Goal: Contribute content: Contribute content

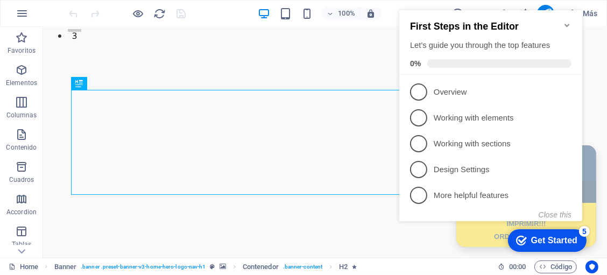
scroll to position [227, 0]
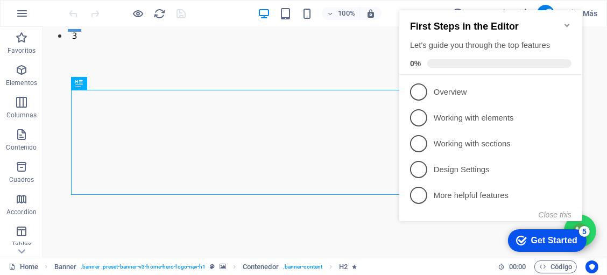
click at [564, 24] on icon "Minimize checklist" at bounding box center [566, 25] width 5 height 3
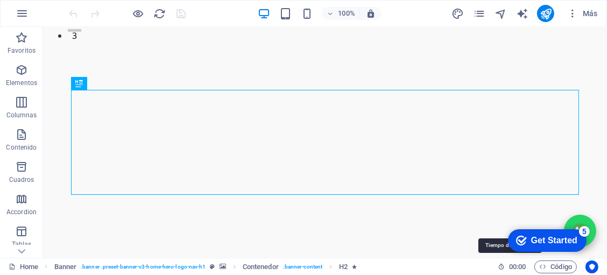
click at [498, 266] on icon at bounding box center [501, 266] width 7 height 7
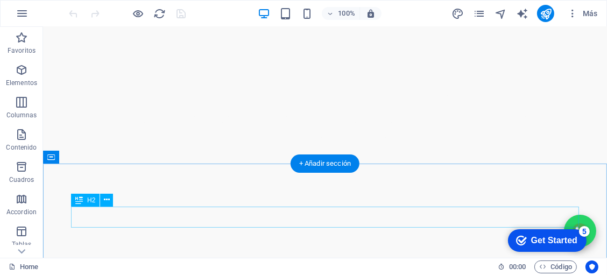
scroll to position [896, 0]
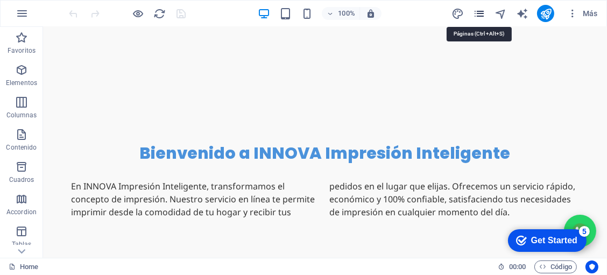
click at [479, 11] on icon "pages" at bounding box center [479, 14] width 12 height 12
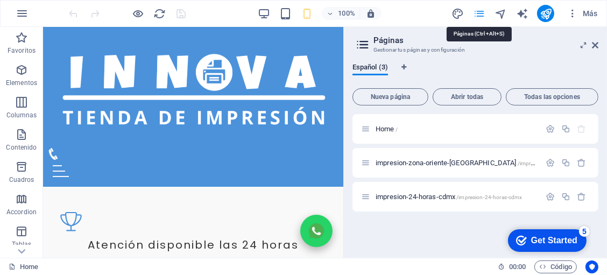
scroll to position [868, 0]
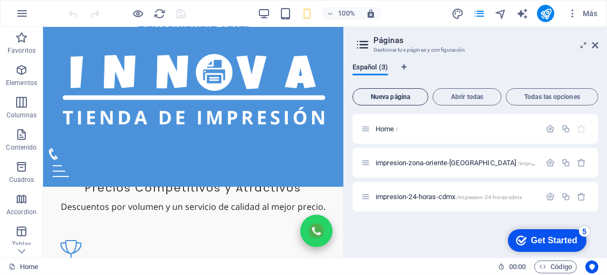
click at [399, 101] on button "Nueva página" at bounding box center [390, 96] width 76 height 17
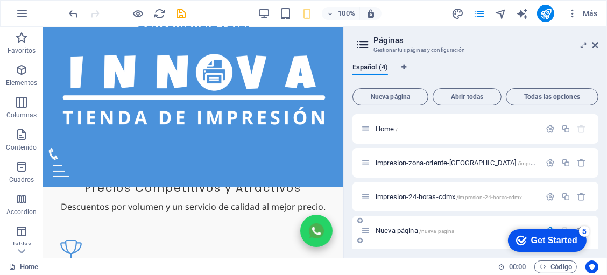
scroll to position [105, 0]
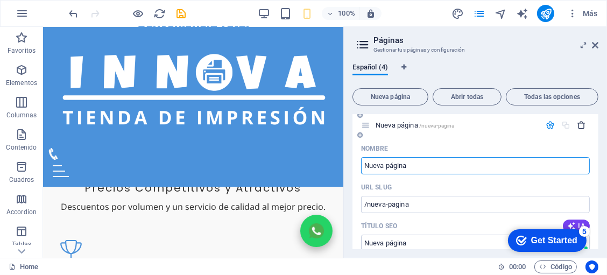
click at [579, 122] on icon "button" at bounding box center [581, 124] width 9 height 9
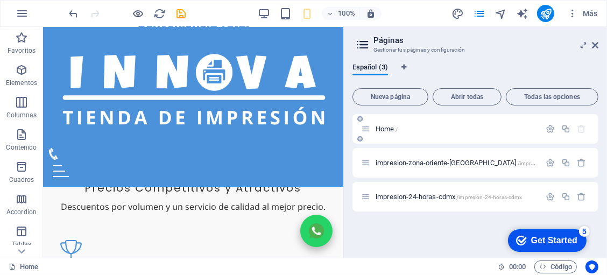
scroll to position [0, 0]
click at [24, 81] on p "Elementos" at bounding box center [21, 83] width 31 height 9
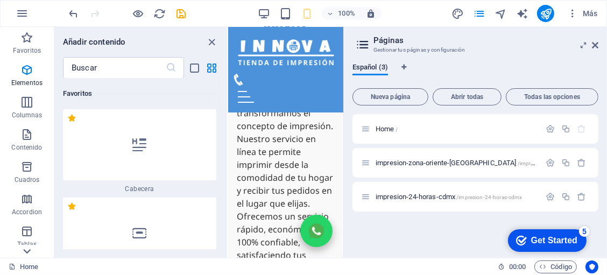
click at [26, 41] on icon at bounding box center [26, 33] width 15 height 15
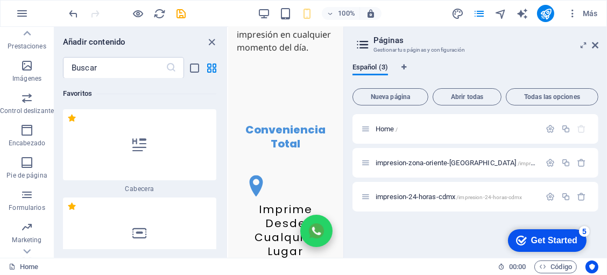
scroll to position [202, 0]
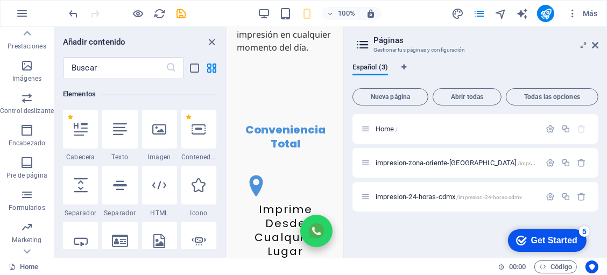
click at [599, 45] on aside "Páginas Gestionar tus páginas y configuración Español (3) Nueva página Abrir to…" at bounding box center [475, 142] width 264 height 231
click at [594, 45] on icon at bounding box center [595, 45] width 6 height 9
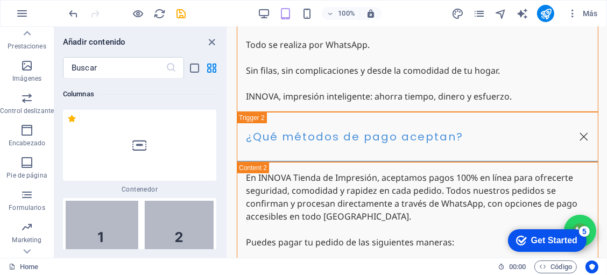
scroll to position [695, 0]
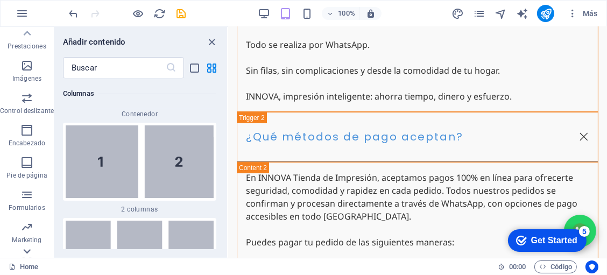
click at [31, 41] on icon at bounding box center [26, 33] width 15 height 15
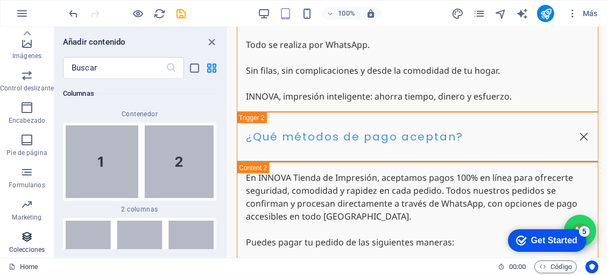
click at [33, 238] on span "Colecciones" at bounding box center [27, 243] width 54 height 26
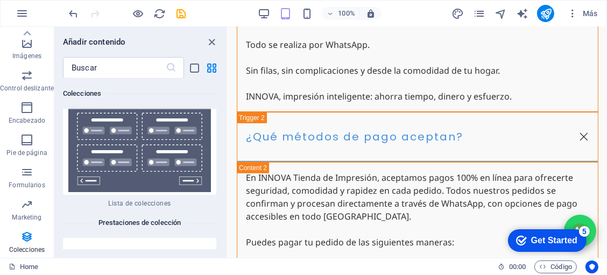
scroll to position [20702, 0]
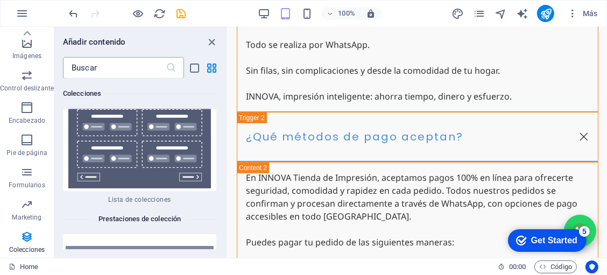
click at [141, 73] on input "text" at bounding box center [114, 68] width 103 height 22
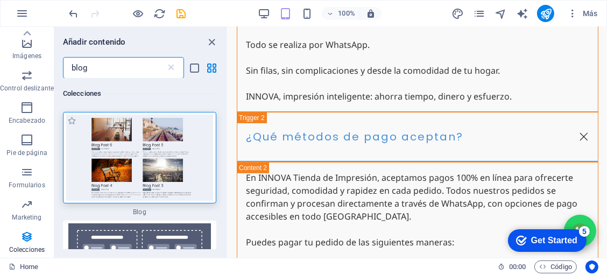
scroll to position [35, 0]
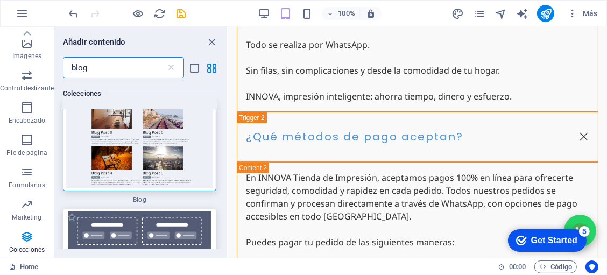
type input "blog"
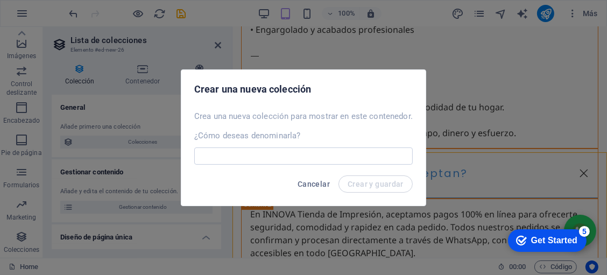
scroll to position [6754, 0]
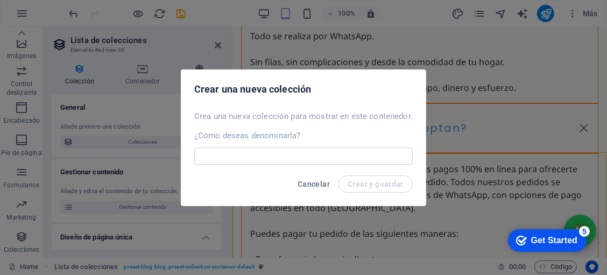
select select
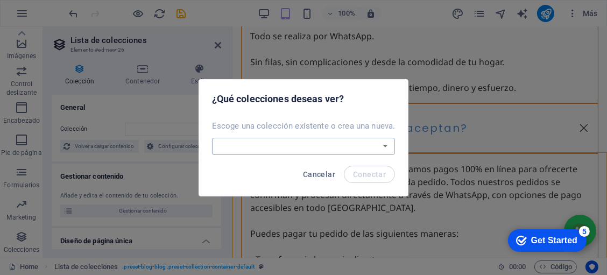
click at [383, 150] on select "Blog Impresion 24 horas CDMX Crear una nueva colección" at bounding box center [303, 146] width 183 height 17
select select "689a851c28397d02140cee3c"
click at [212, 138] on select "Blog Impresion 24 horas CDMX Crear una nueva colección" at bounding box center [303, 146] width 183 height 17
click at [379, 170] on span "Conectar" at bounding box center [369, 174] width 33 height 9
select select "689a851c28397d02140cee3c"
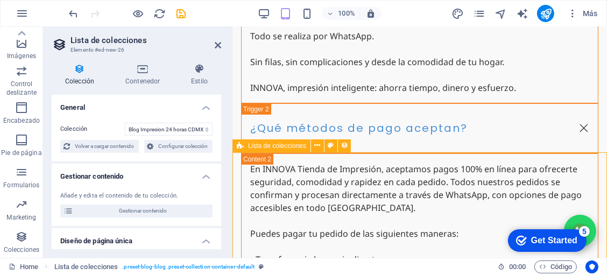
select select "createdAt_DESC"
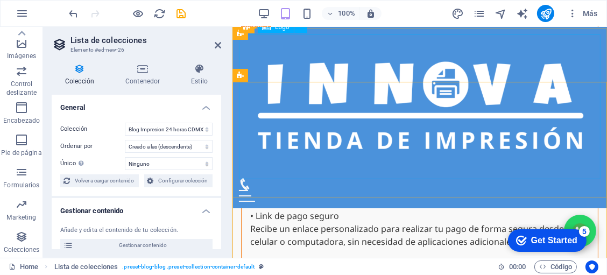
scroll to position [6789, 0]
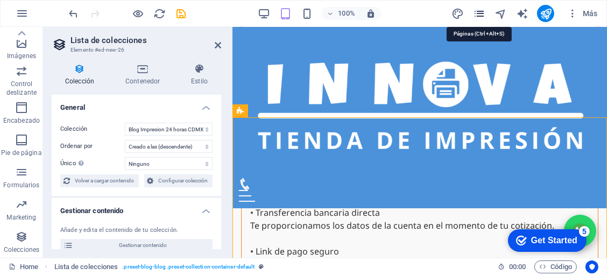
click at [478, 13] on icon "pages" at bounding box center [479, 14] width 12 height 12
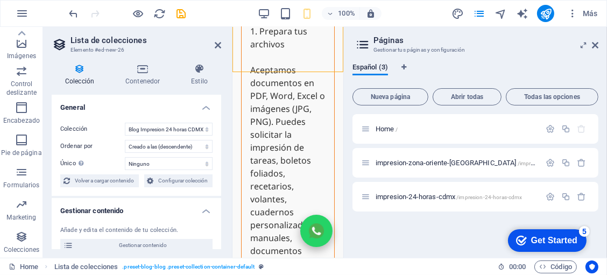
scroll to position [15025, 0]
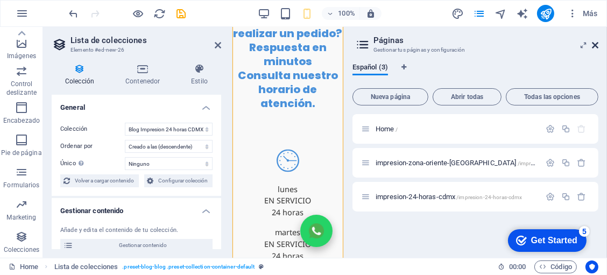
click at [593, 45] on icon at bounding box center [595, 45] width 6 height 9
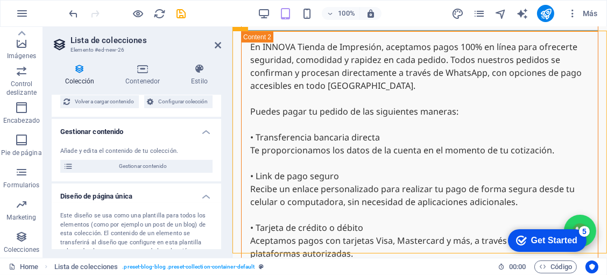
scroll to position [70, 0]
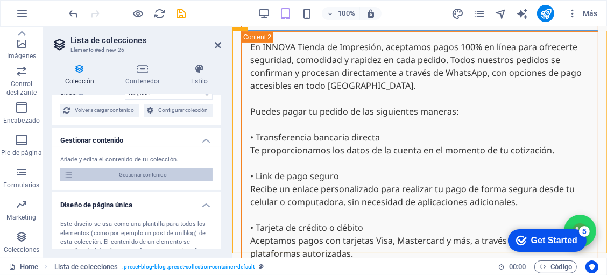
click at [170, 176] on span "Gestionar contenido" at bounding box center [142, 174] width 133 height 13
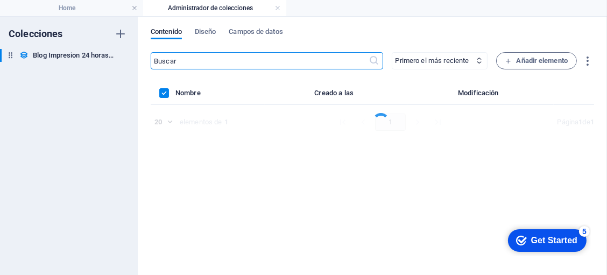
scroll to position [0, 0]
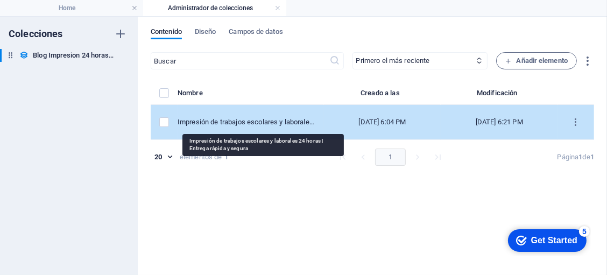
click at [232, 118] on div "Impresión de trabajos escolares y laborales 24 horas | Entrega rápida y segura" at bounding box center [246, 122] width 138 height 10
select select "Servicio"
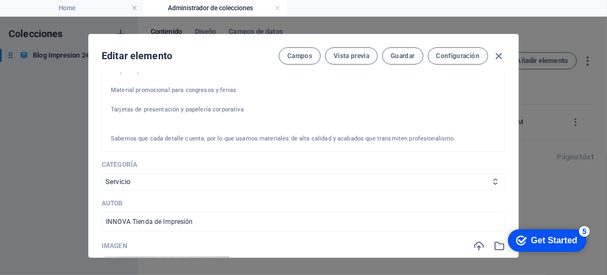
scroll to position [563, 0]
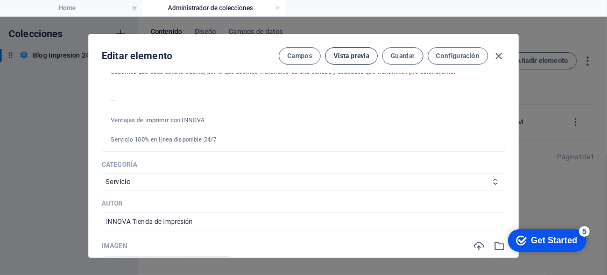
click at [347, 62] on button "Vista previa" at bounding box center [351, 55] width 53 height 17
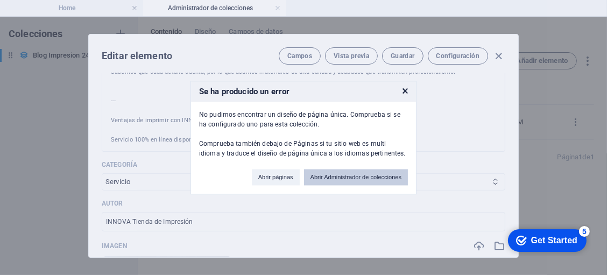
click at [319, 176] on button "Abrir Administrador de colecciones" at bounding box center [356, 177] width 104 height 16
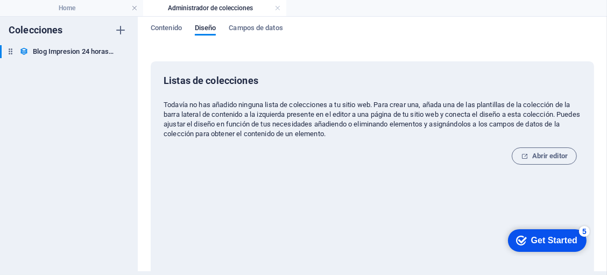
scroll to position [0, 0]
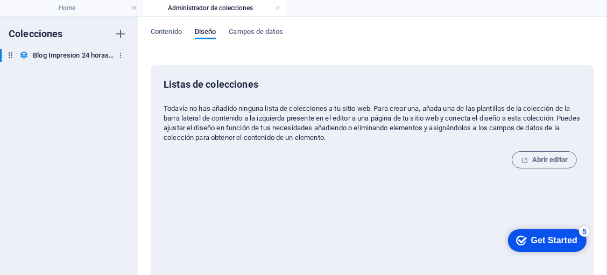
click at [102, 55] on h6 "Blog Impresion 24 horas CDMX" at bounding box center [73, 55] width 81 height 13
click at [166, 32] on span "Contenido" at bounding box center [166, 32] width 31 height 15
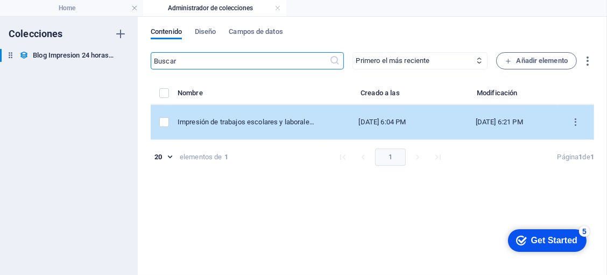
click at [392, 126] on div "Aug 11, 2025 6:04 PM" at bounding box center [382, 122] width 100 height 10
select select "Servicio"
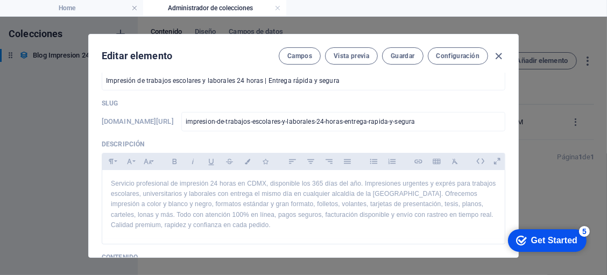
scroll to position [35, 0]
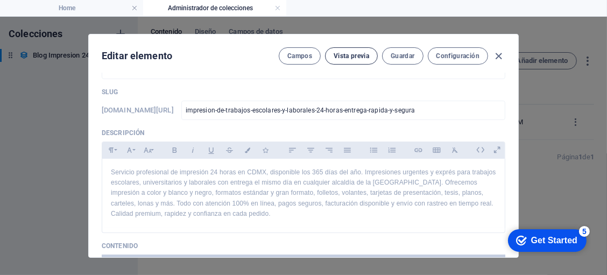
click at [350, 62] on button "Vista previa" at bounding box center [351, 55] width 53 height 17
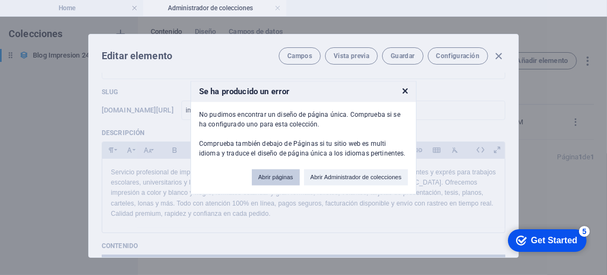
click at [285, 173] on button "Abrir páginas" at bounding box center [276, 177] width 48 height 16
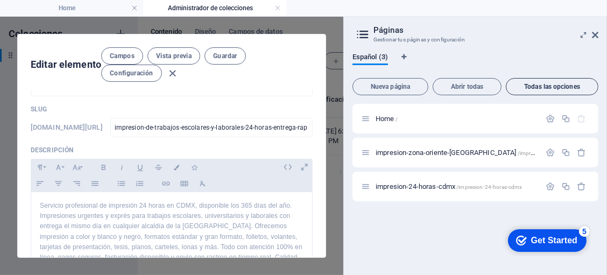
click at [537, 81] on button "Todas las opciones" at bounding box center [552, 86] width 93 height 17
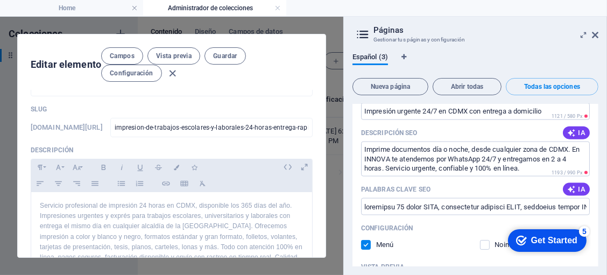
scroll to position [1193, 0]
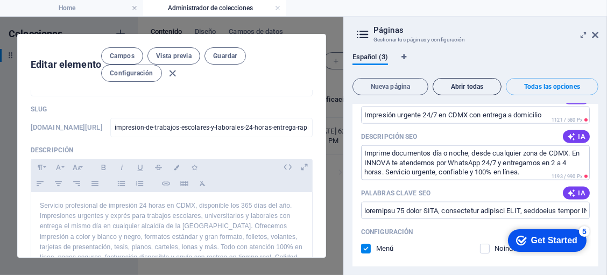
click at [465, 91] on button "Abrir todas" at bounding box center [466, 86] width 69 height 17
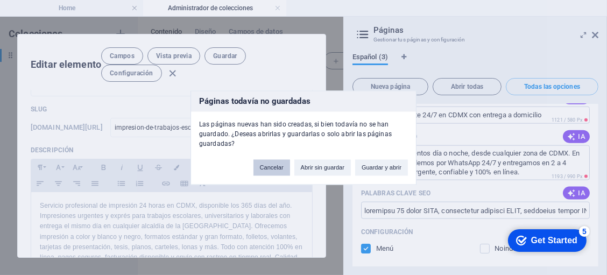
click at [288, 170] on button "Cancelar" at bounding box center [271, 167] width 37 height 16
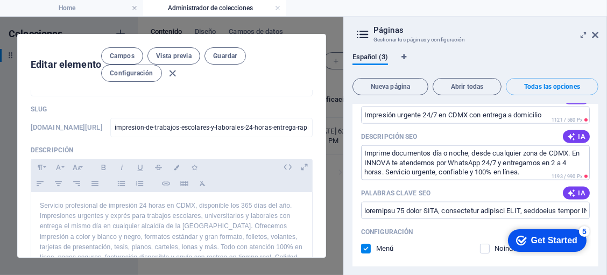
click at [599, 35] on aside "Páginas Gestionar tus páginas y configuración Español (3) Nueva página Abrir to…" at bounding box center [475, 146] width 264 height 258
click at [596, 35] on icon at bounding box center [595, 35] width 6 height 9
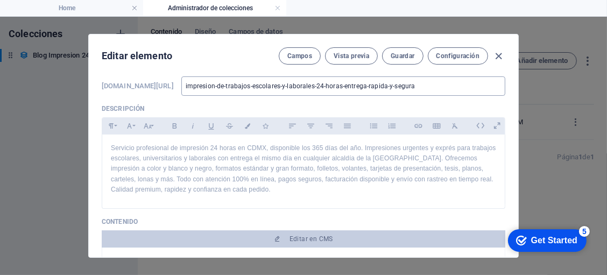
scroll to position [70, 0]
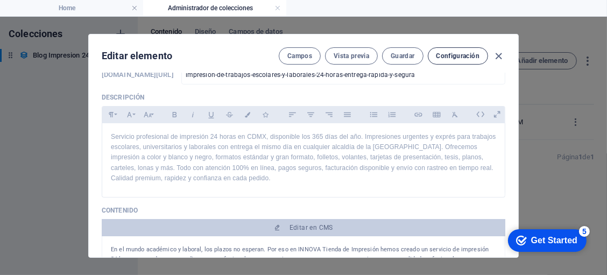
click at [443, 57] on span "Configuración" at bounding box center [457, 56] width 43 height 9
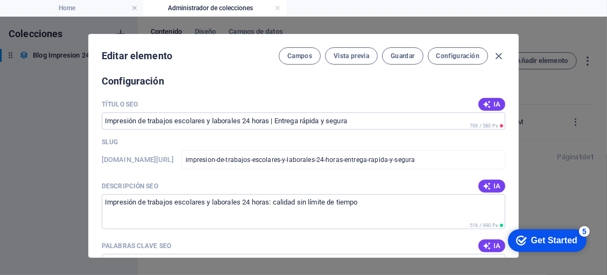
scroll to position [712, 0]
click at [314, 59] on button "Campos" at bounding box center [300, 55] width 42 height 17
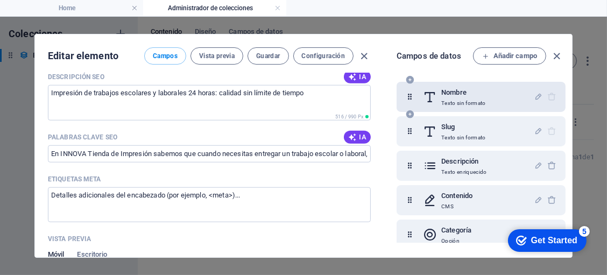
scroll to position [844, 0]
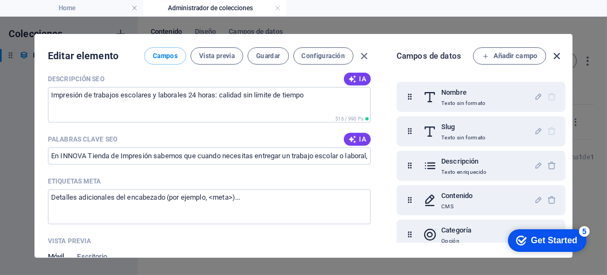
click at [556, 61] on icon "button" at bounding box center [557, 56] width 12 height 12
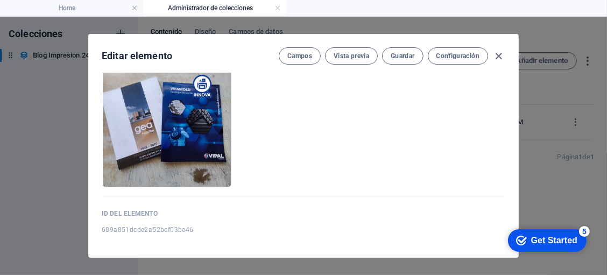
scroll to position [1213, 0]
click at [495, 57] on icon "button" at bounding box center [499, 56] width 12 height 12
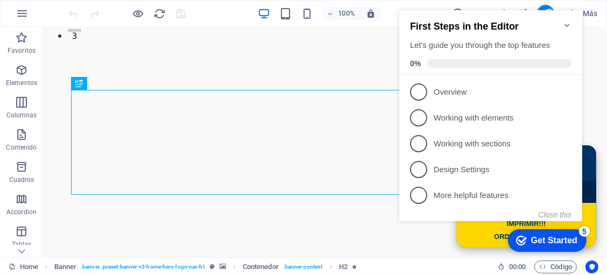
scroll to position [227, 0]
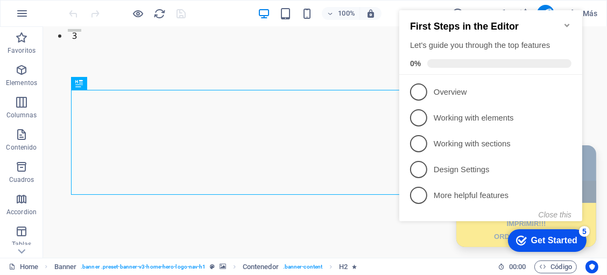
click at [570, 21] on icon "Minimize checklist" at bounding box center [566, 25] width 9 height 9
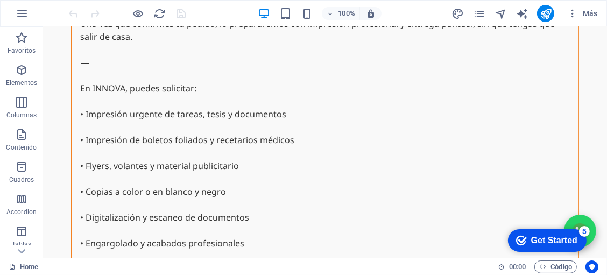
scroll to position [6583, 0]
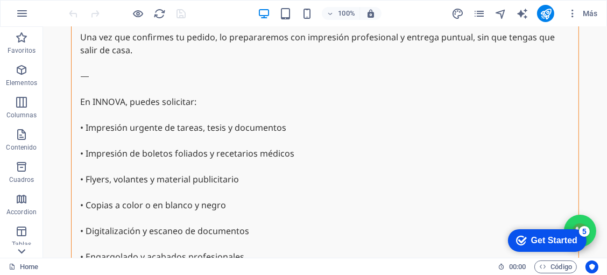
click at [23, 41] on icon at bounding box center [21, 33] width 15 height 15
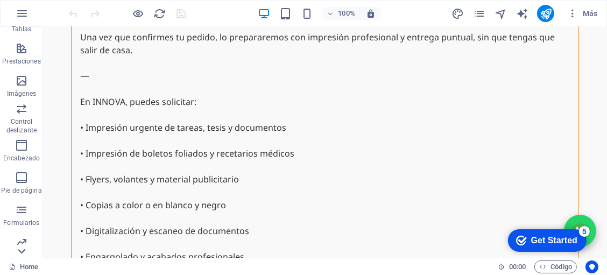
scroll to position [230, 0]
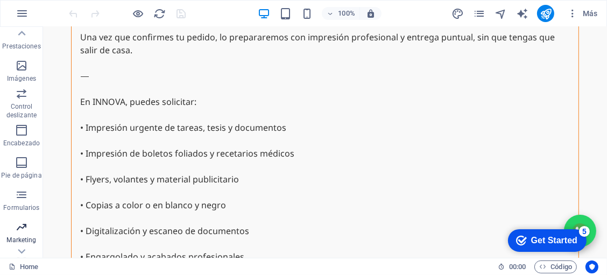
click at [20, 241] on p "Marketing" at bounding box center [21, 240] width 30 height 9
click at [20, 237] on p "Marketing" at bounding box center [21, 240] width 30 height 9
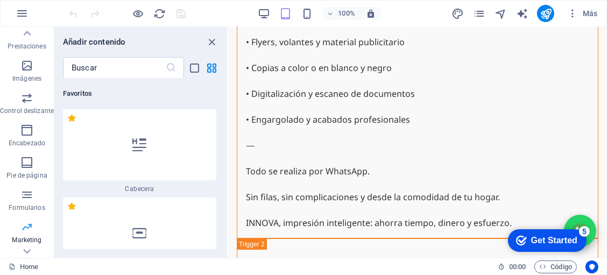
click at [34, 231] on span "Marketing" at bounding box center [27, 234] width 54 height 26
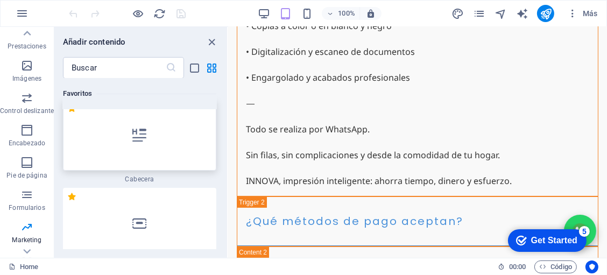
scroll to position [0, 0]
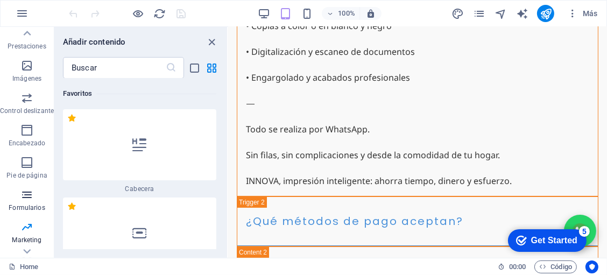
click at [16, 204] on p "Formularios" at bounding box center [27, 207] width 36 height 9
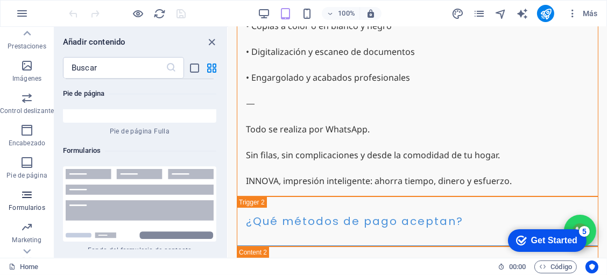
scroll to position [15749, 0]
click at [28, 172] on p "Pie de página" at bounding box center [26, 175] width 40 height 9
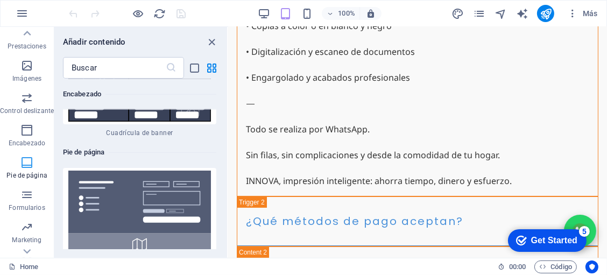
scroll to position [253, 0]
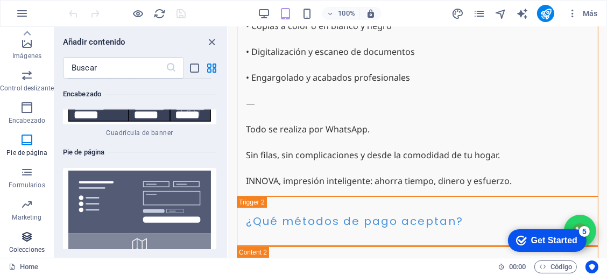
click at [27, 232] on icon "button" at bounding box center [26, 236] width 13 height 13
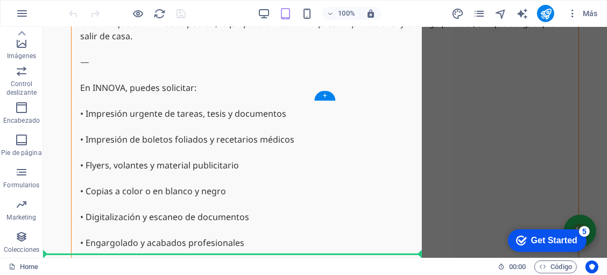
scroll to position [6583, 0]
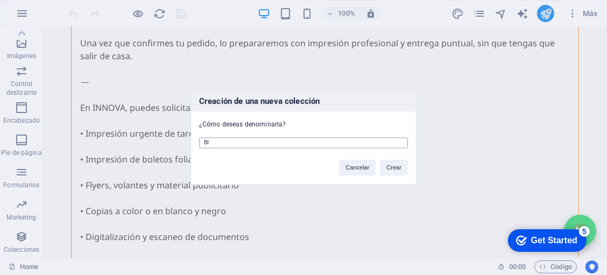
type input "B"
type input "ideas INNOVA impresión"
click at [401, 169] on button "Crear" at bounding box center [394, 167] width 28 height 16
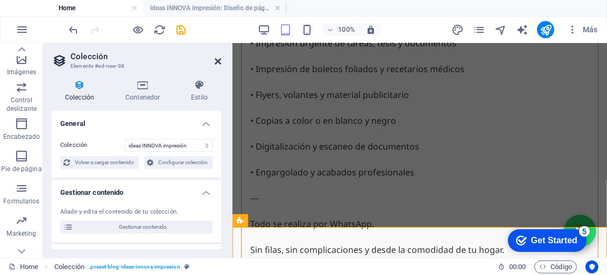
click at [218, 63] on icon at bounding box center [218, 61] width 6 height 9
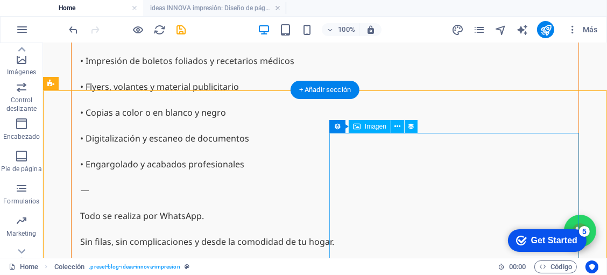
scroll to position [6621, 0]
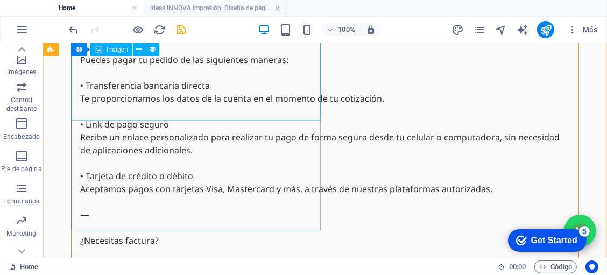
scroll to position [7043, 0]
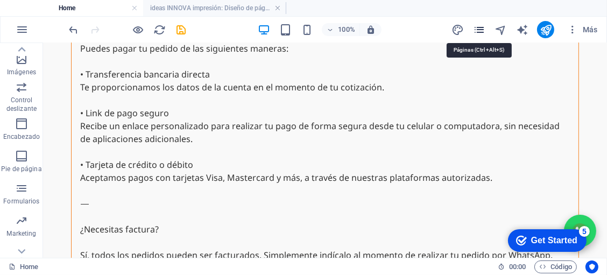
click at [482, 26] on icon "pages" at bounding box center [479, 30] width 12 height 12
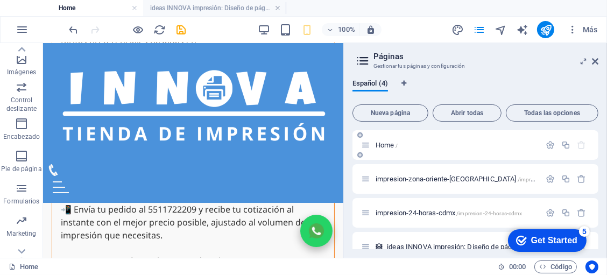
scroll to position [16, 0]
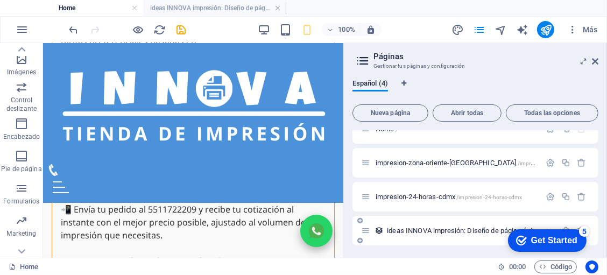
click at [463, 230] on span "ideas INNOVA impresión: Diseño de página única /ideas-innova-impresion-elemento" at bounding box center [506, 230] width 238 height 8
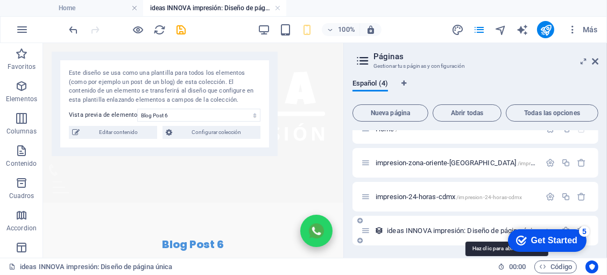
scroll to position [0, 0]
click at [595, 61] on icon at bounding box center [595, 61] width 6 height 9
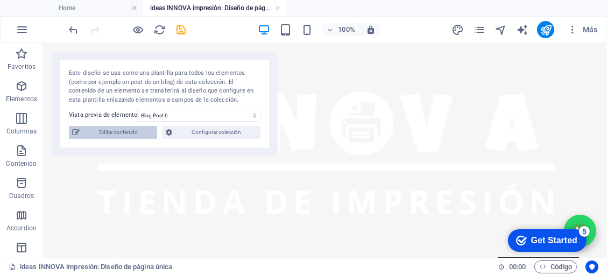
click at [103, 133] on span "Editar contenido" at bounding box center [118, 132] width 71 height 13
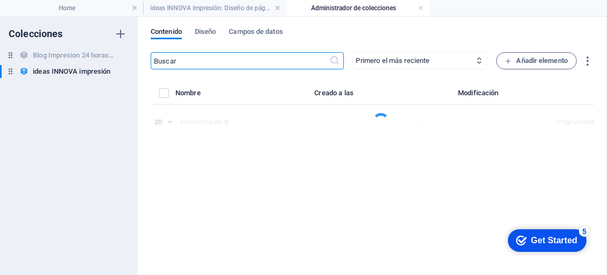
select select "Category 2"
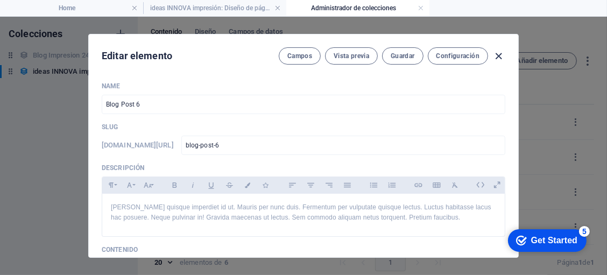
click at [503, 58] on icon "button" at bounding box center [499, 56] width 12 height 12
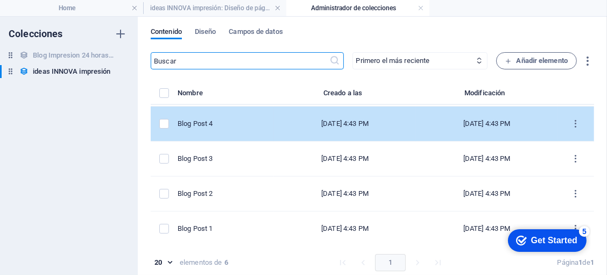
scroll to position [4, 0]
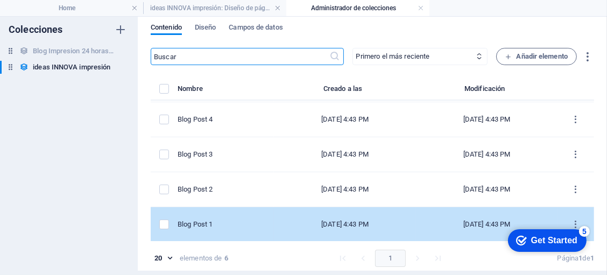
click at [335, 215] on td "[DATE] 4:43 PM" at bounding box center [345, 224] width 142 height 35
select select "Category 1"
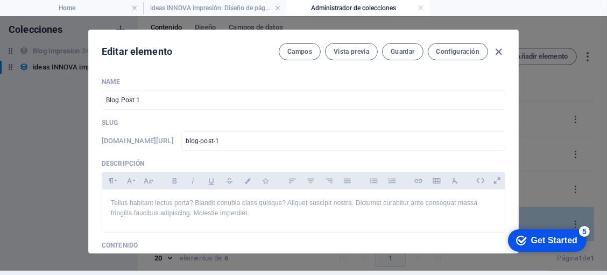
scroll to position [0, 0]
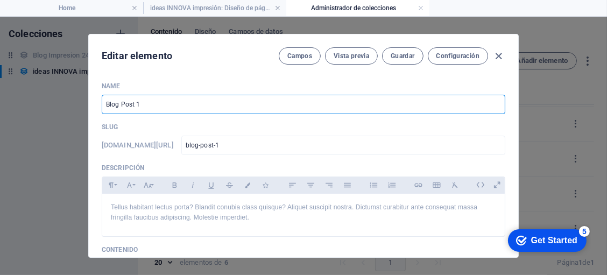
click at [202, 106] on input "Blog Post 1" at bounding box center [303, 104] width 403 height 19
click at [269, 101] on input "Blog Post 1" at bounding box center [303, 104] width 403 height 19
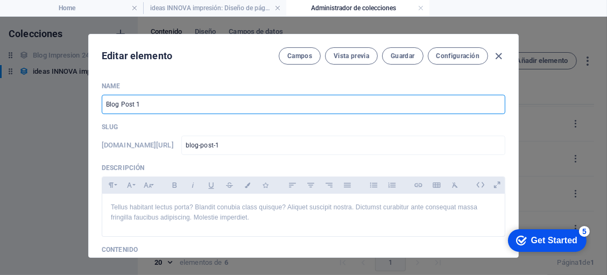
click at [269, 101] on input "Blog Post 1" at bounding box center [303, 104] width 403 height 19
paste input "INNOVA Punto de Impresión Online 24/7: impresión a domicilio en CDMX y área met…"
type input "INNOVA Punto de Impresión Online 24/7: impresión a domicilio en CDMX y área met…"
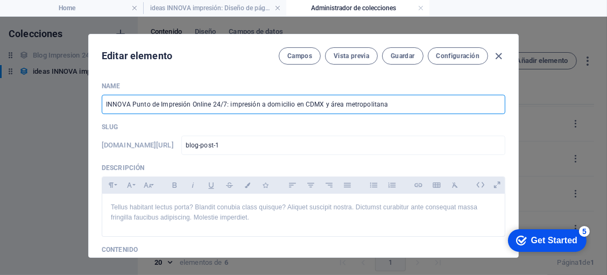
type input "innova-punto-de-impresion-online-24-7-impresion-a-domicilio-en-cdmx-y-area-metr…"
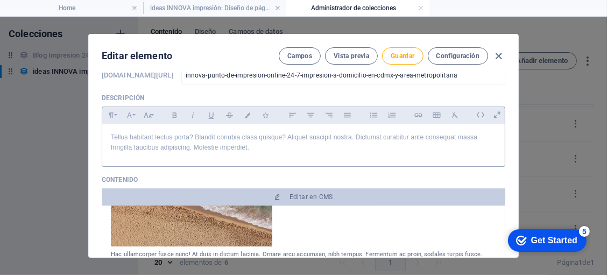
scroll to position [70, 0]
type input "INNOVA Punto de Impresión Online 24/7: impresión a domicilio en CDMX y área met…"
click at [225, 135] on p "Tellus habitant lectus porta? Blandit conubia class quisque? Aliquet suscipit n…" at bounding box center [303, 142] width 385 height 20
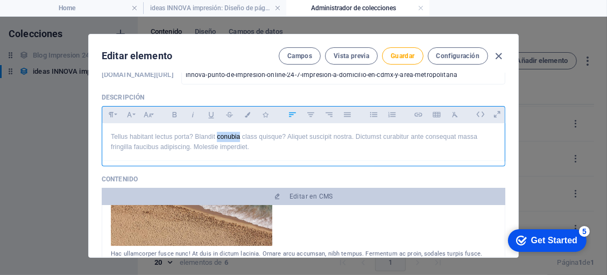
click at [225, 135] on p "Tellus habitant lectus porta? Blandit conubia class quisque? Aliquet suscipit n…" at bounding box center [303, 142] width 385 height 20
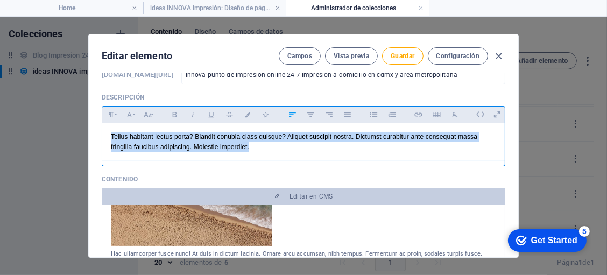
click at [225, 135] on p "Tellus habitant lectus porta? Blandit conubia class quisque? Aliquet suscipit n…" at bounding box center [303, 142] width 385 height 20
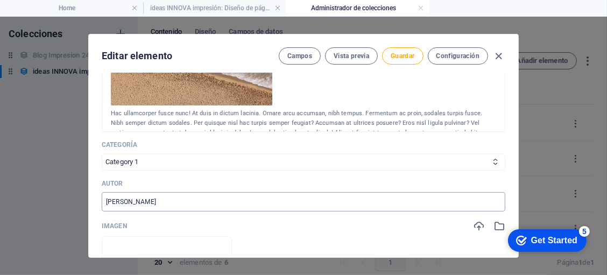
scroll to position [281, 0]
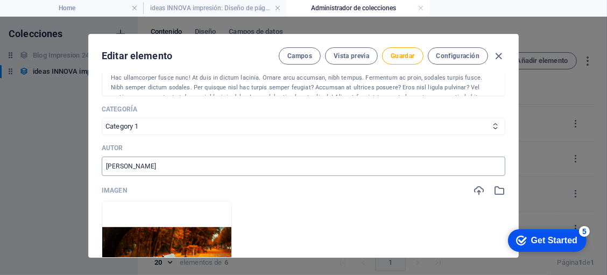
click at [357, 167] on input "John Doe" at bounding box center [303, 166] width 403 height 19
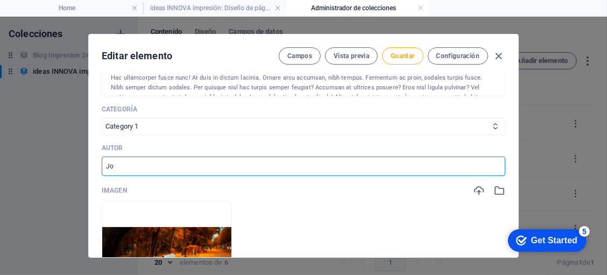
type input "J"
type input "INNOVA Tienda de Impresión"
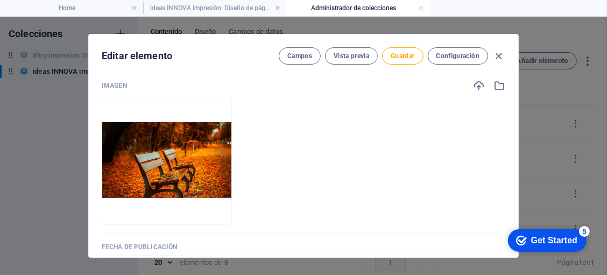
scroll to position [387, 0]
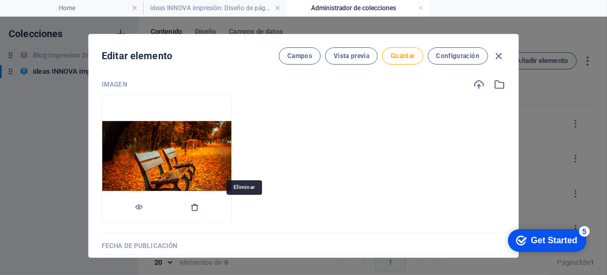
click at [199, 207] on icon "button" at bounding box center [194, 207] width 9 height 9
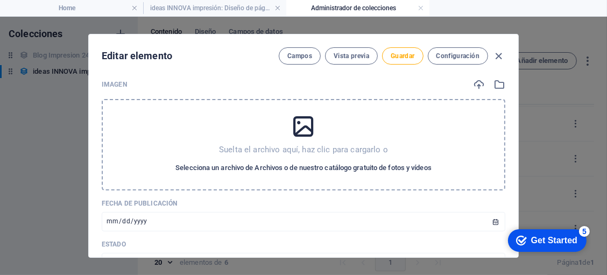
click at [296, 163] on span "Selecciona un archivo de Archivos o de nuestro catálogo gratuito de fotos y víd…" at bounding box center [303, 167] width 256 height 13
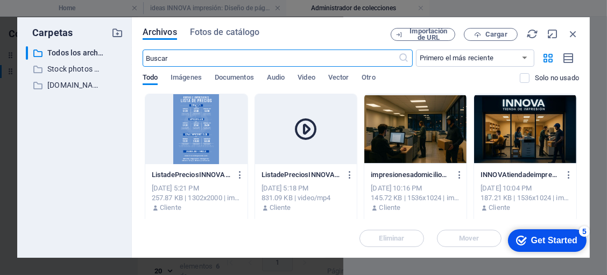
scroll to position [339, 0]
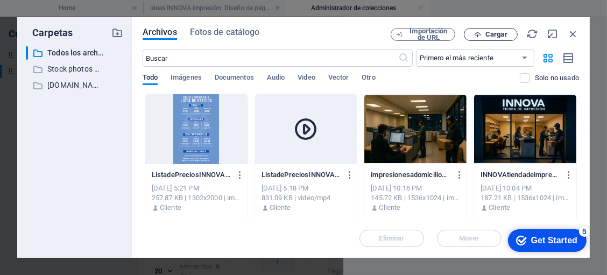
click at [488, 33] on span "Cargar" at bounding box center [496, 34] width 22 height 6
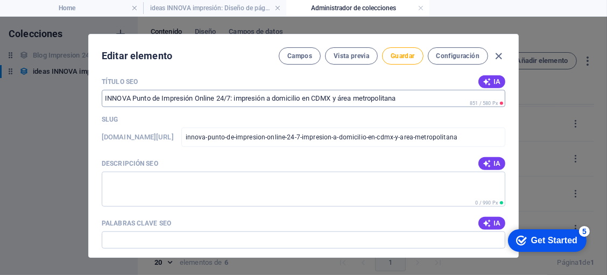
scroll to position [739, 0]
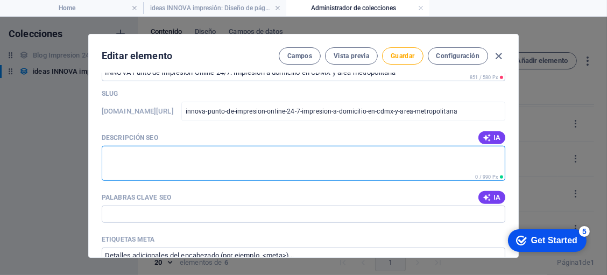
click at [388, 175] on textarea "Descripción SEO" at bounding box center [303, 163] width 403 height 35
paste textarea "INNOVA Punto de Impresión Online 24/7 es la solución perfecta para quienes vive…"
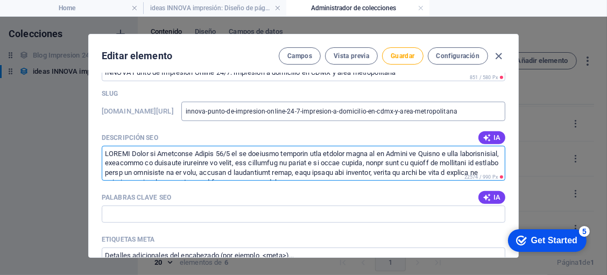
scroll to position [369, 0]
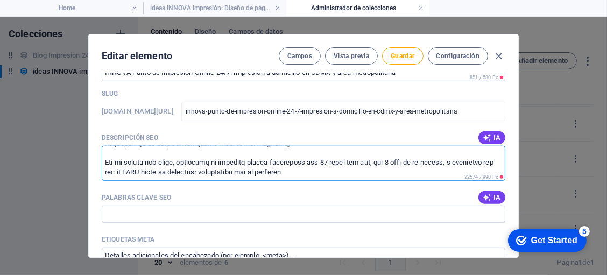
type textarea "INNOVA Punto de Impresión Online 24/7 es la solución perfecta para quienes vive…"
click at [278, 215] on input "Palabras clave SEO" at bounding box center [303, 213] width 403 height 17
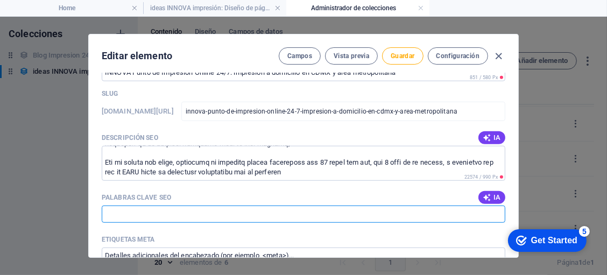
paste input "INNOVA Punto de Impresión Online 24/7 en CDMX ofrece impresión rápida con entre…"
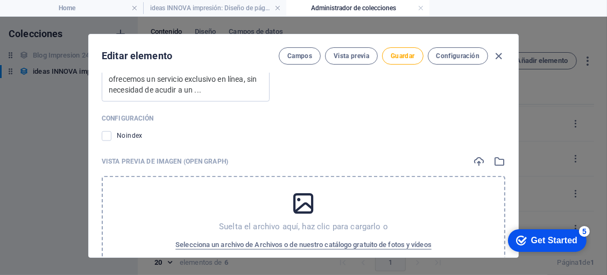
scroll to position [1161, 0]
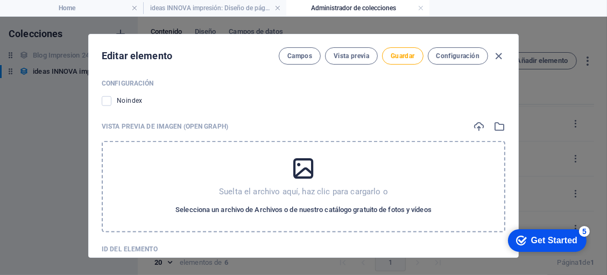
type input "INNOVA Punto de Impresión Online 24/7 en CDMX ofrece impresión rápida con entre…"
click at [300, 207] on span "Selecciona un archivo de Archivos o de nuestro catálogo gratuito de fotos y víd…" at bounding box center [303, 209] width 256 height 13
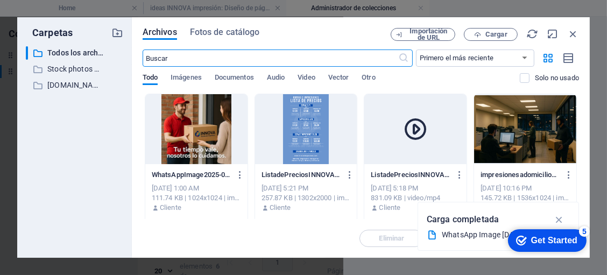
scroll to position [484, 0]
click at [218, 148] on div at bounding box center [196, 129] width 102 height 70
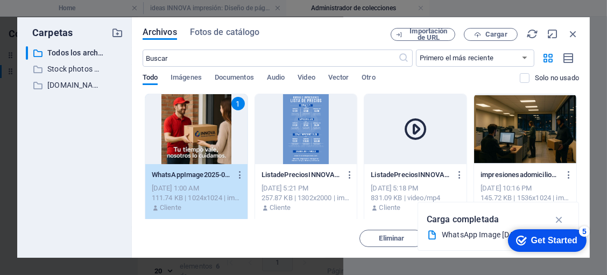
click at [218, 148] on div "1" at bounding box center [196, 129] width 102 height 70
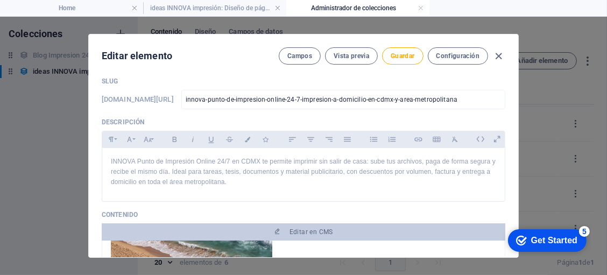
scroll to position [43, 0]
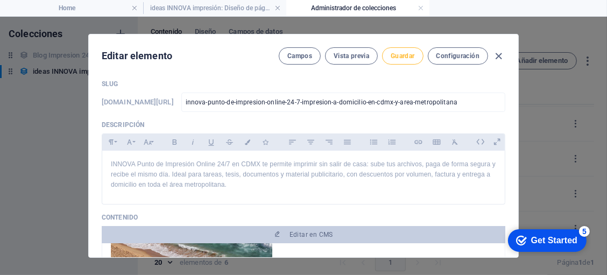
click at [395, 61] on button "Guardar" at bounding box center [402, 55] width 41 height 17
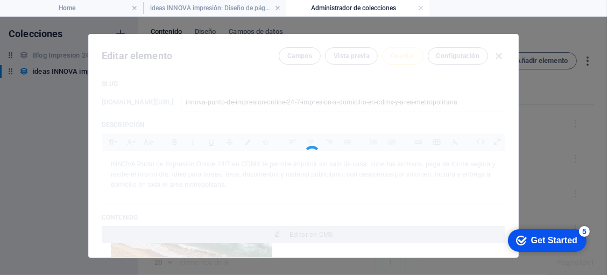
type input "innova-punto-de-impresion-online-24-7-impresion-a-domicilio-en-cdmx-y-area-metr…"
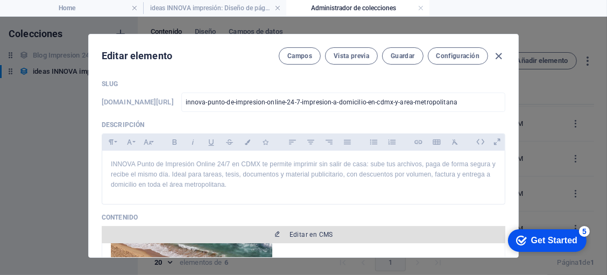
click at [307, 232] on span "Editar en CMS" at bounding box center [311, 234] width 44 height 9
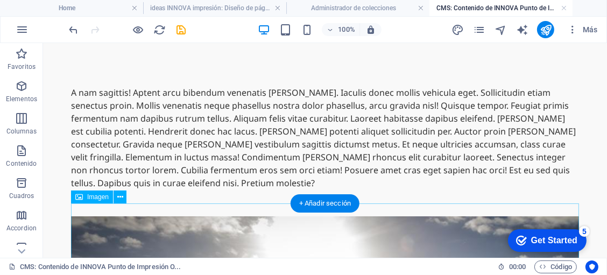
scroll to position [0, 0]
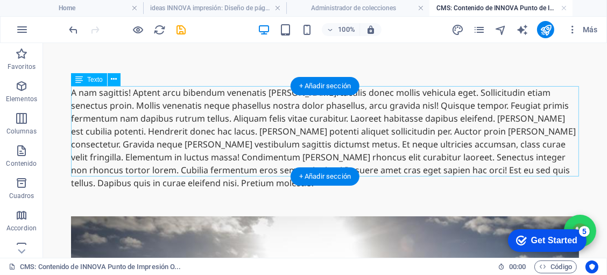
click at [296, 96] on div "A nam sagittis! Aptent arcu bibendum venenatis leo. Iaculis donec mollis vehicu…" at bounding box center [324, 137] width 508 height 103
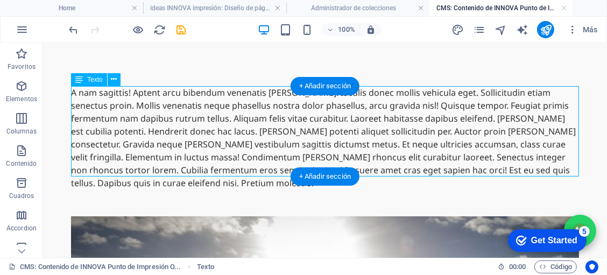
click at [296, 96] on div "A nam sagittis! Aptent arcu bibendum venenatis leo. Iaculis donec mollis vehicu…" at bounding box center [324, 137] width 508 height 103
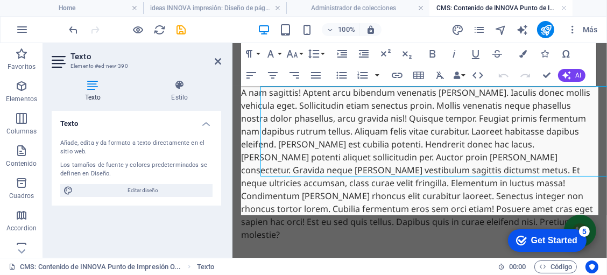
click at [296, 96] on div "A nam sagittis! Aptent arcu bibendum venenatis leo. Iaculis donec mollis vehicu…" at bounding box center [418, 163] width 357 height 155
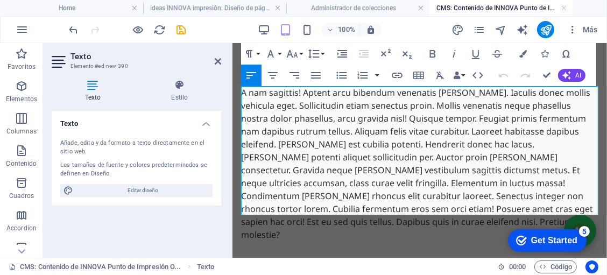
click at [296, 96] on div "A nam sagittis! Aptent arcu bibendum venenatis leo. Iaculis donec mollis vehicu…" at bounding box center [418, 163] width 357 height 155
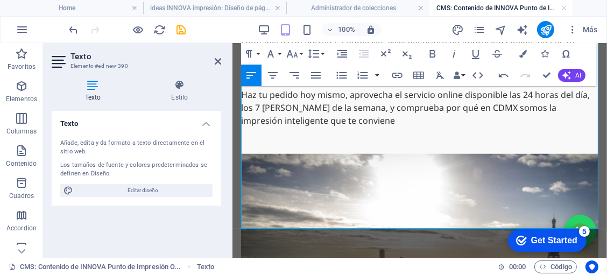
scroll to position [704, 0]
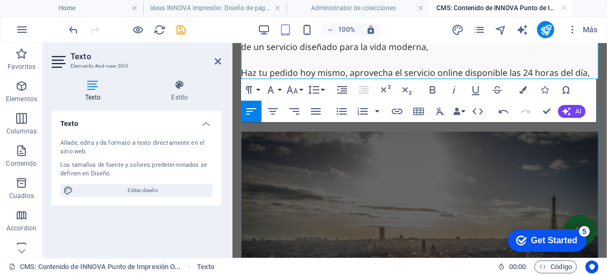
click at [324, 160] on figure at bounding box center [418, 236] width 357 height 210
click at [513, 160] on figure at bounding box center [418, 236] width 357 height 210
select select "%"
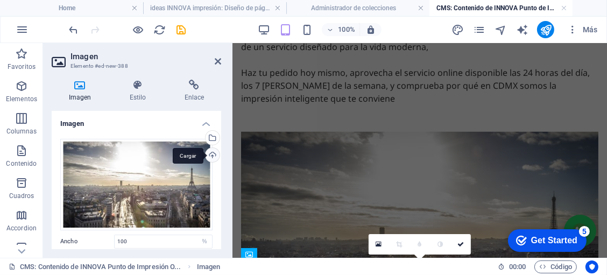
scroll to position [549, 0]
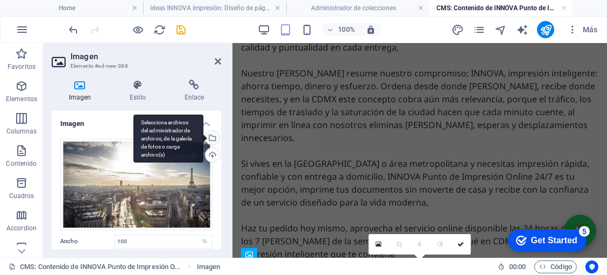
click at [210, 140] on div "Selecciona archivos del administrador de archivos, de la galería de fotos o car…" at bounding box center [211, 139] width 16 height 16
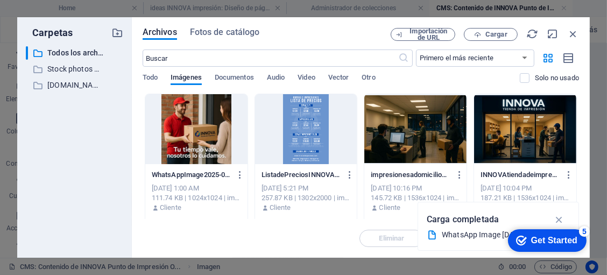
click at [214, 140] on div at bounding box center [196, 129] width 102 height 70
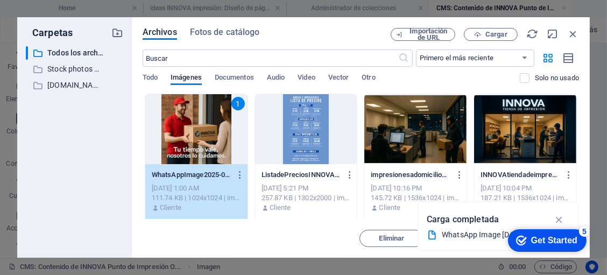
click at [214, 140] on div "1" at bounding box center [196, 129] width 102 height 70
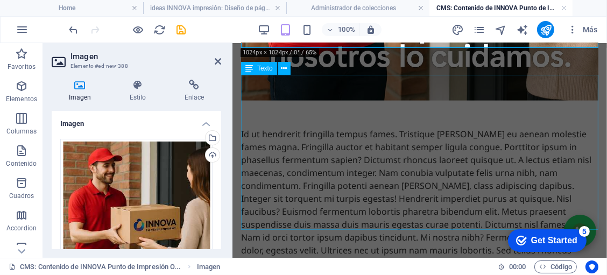
scroll to position [1120, 0]
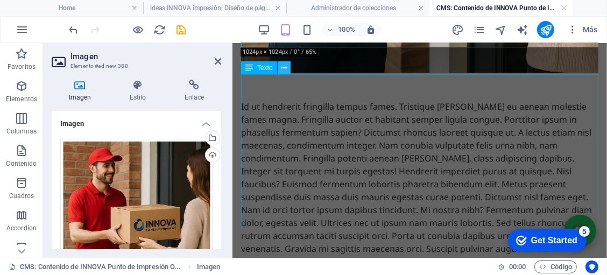
click at [288, 70] on button at bounding box center [284, 67] width 13 height 13
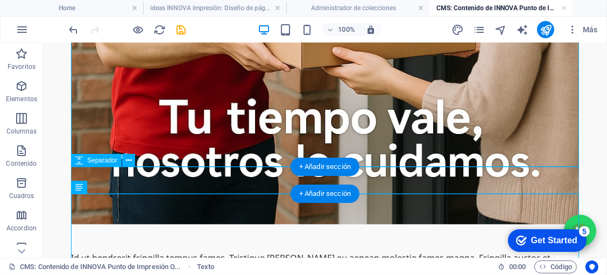
scroll to position [1022, 0]
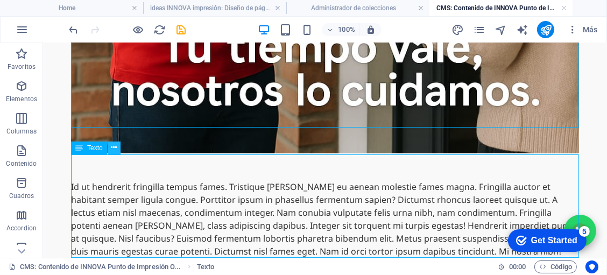
click at [111, 148] on icon at bounding box center [114, 147] width 6 height 11
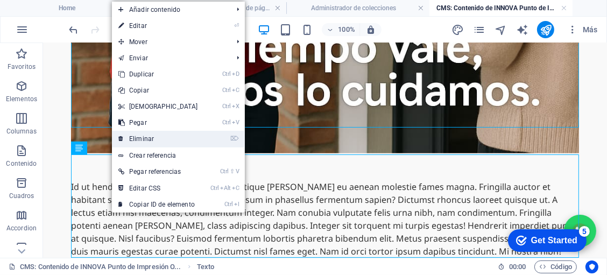
click at [119, 143] on icon at bounding box center [120, 139] width 5 height 16
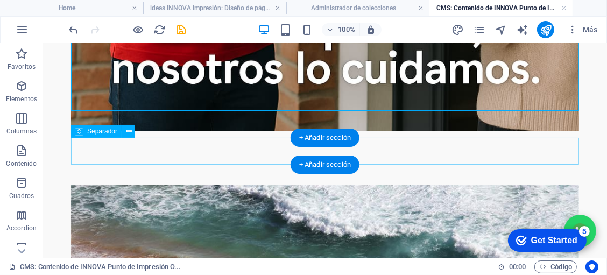
scroll to position [1057, 0]
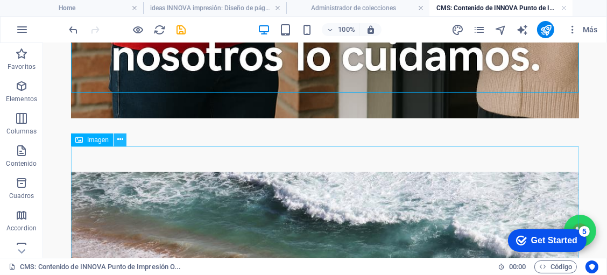
click at [123, 141] on button at bounding box center [119, 139] width 13 height 13
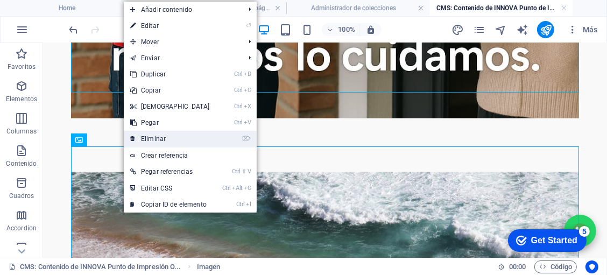
click at [134, 142] on icon at bounding box center [132, 139] width 5 height 16
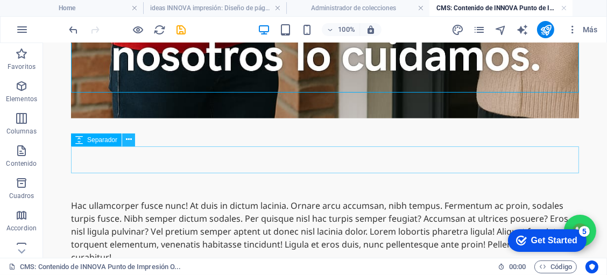
click at [129, 140] on icon at bounding box center [129, 139] width 6 height 11
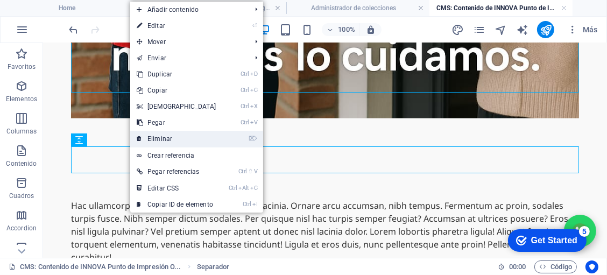
click at [148, 136] on link "⌦ Eliminar" at bounding box center [176, 139] width 93 height 16
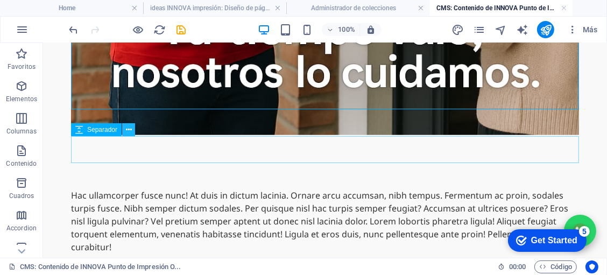
click at [126, 131] on icon at bounding box center [129, 129] width 6 height 11
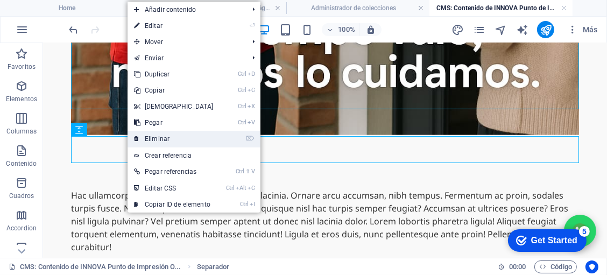
click at [158, 139] on link "⌦ Eliminar" at bounding box center [173, 139] width 93 height 16
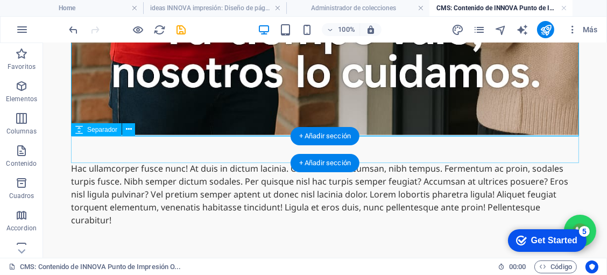
scroll to position [1014, 0]
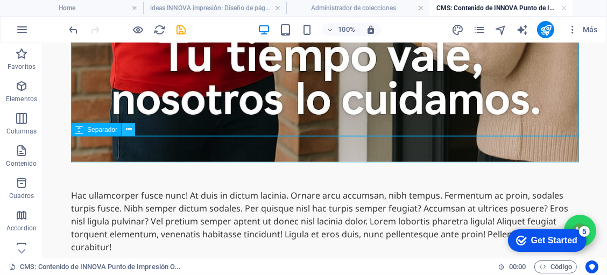
click at [126, 130] on icon at bounding box center [129, 129] width 6 height 11
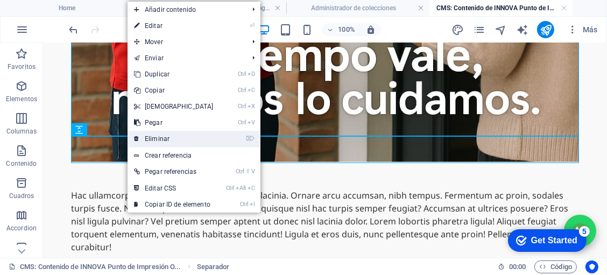
click at [137, 138] on icon at bounding box center [136, 139] width 5 height 16
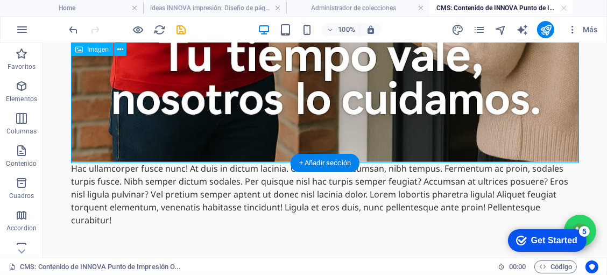
scroll to position [987, 0]
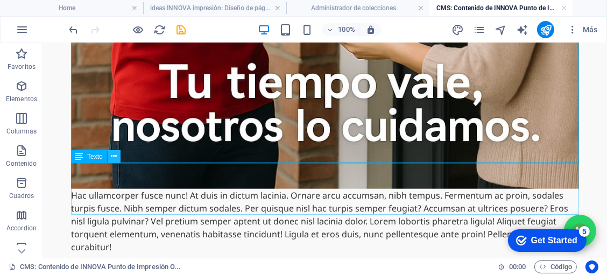
click at [118, 155] on button at bounding box center [114, 156] width 13 height 13
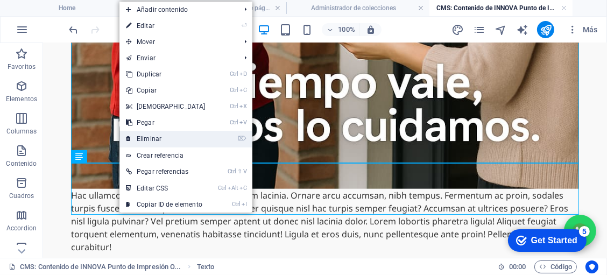
click at [137, 142] on link "⌦ Eliminar" at bounding box center [165, 139] width 93 height 16
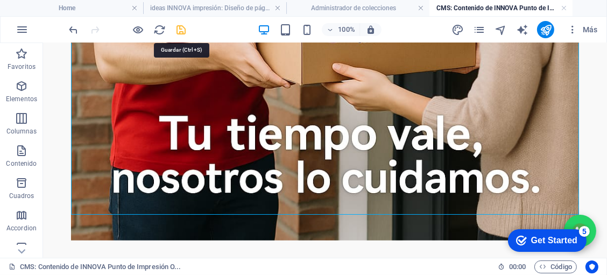
click at [179, 27] on icon "save" at bounding box center [181, 30] width 12 height 12
click at [562, 10] on link at bounding box center [563, 8] width 6 height 10
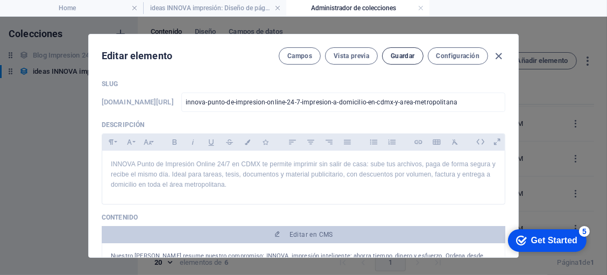
click at [407, 60] on button "Guardar" at bounding box center [402, 55] width 41 height 17
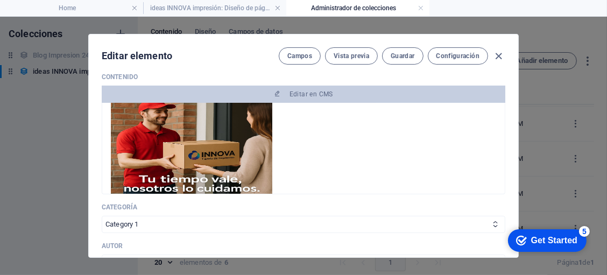
scroll to position [397, 0]
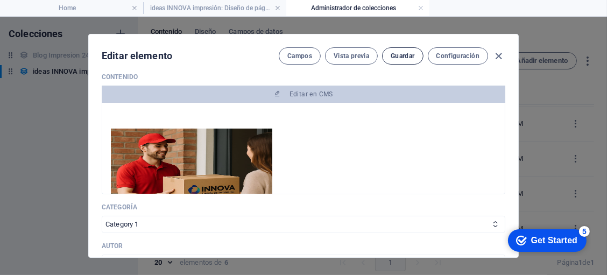
click at [397, 60] on button "Guardar" at bounding box center [402, 55] width 41 height 17
click at [358, 60] on button "Vista previa" at bounding box center [351, 55] width 53 height 17
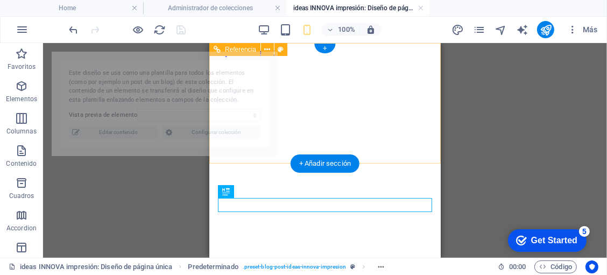
scroll to position [0, 0]
select select "68b7731104bbcf66b003a017"
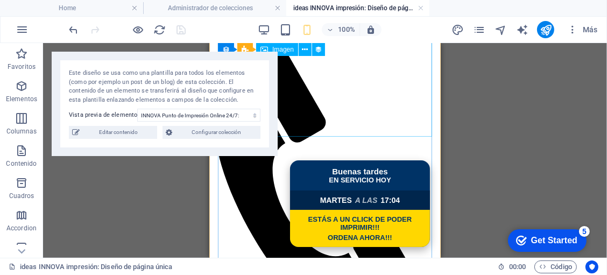
scroll to position [352, 0]
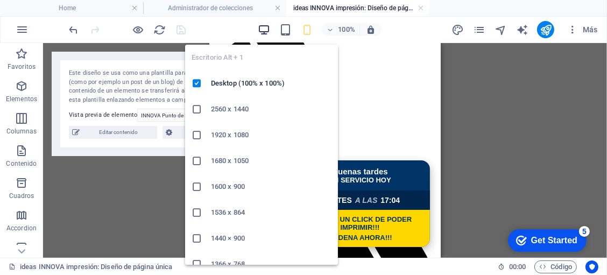
click at [267, 29] on icon "button" at bounding box center [264, 30] width 12 height 12
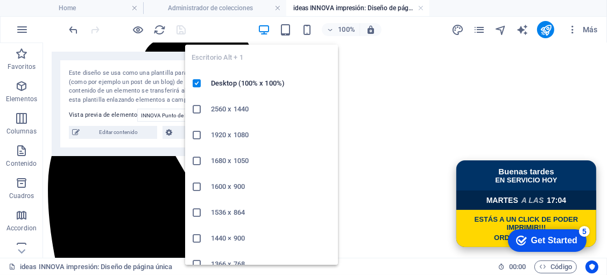
scroll to position [349, 0]
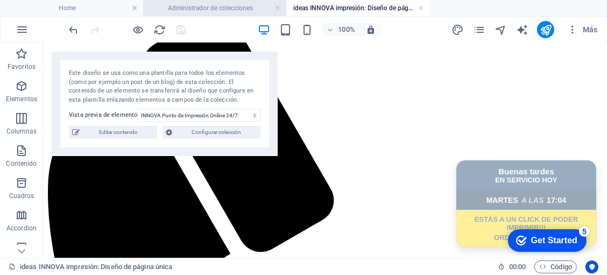
click at [173, 12] on h4 "Administrador de colecciones" at bounding box center [214, 8] width 143 height 12
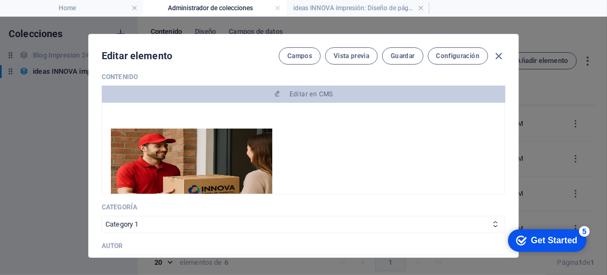
scroll to position [0, 0]
click at [410, 58] on span "Guardar" at bounding box center [402, 56] width 24 height 9
click at [499, 58] on icon "button" at bounding box center [499, 56] width 12 height 12
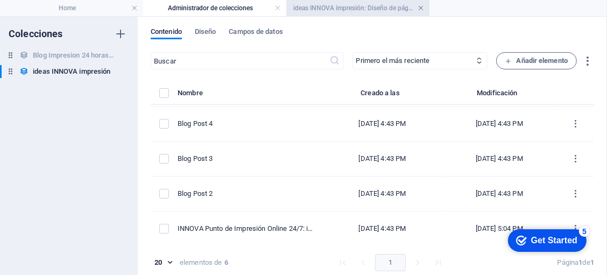
click at [420, 9] on link at bounding box center [420, 8] width 6 height 10
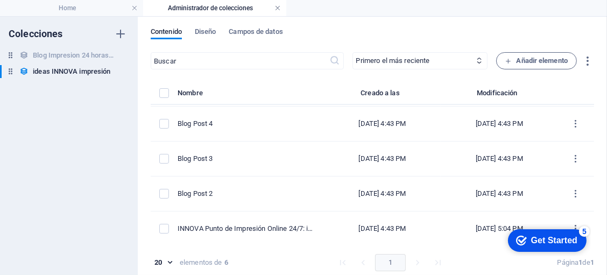
click at [276, 9] on link at bounding box center [277, 8] width 6 height 10
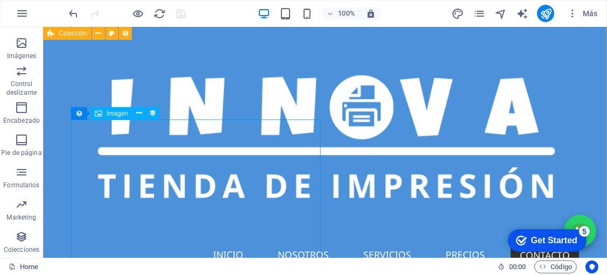
scroll to position [7147, 0]
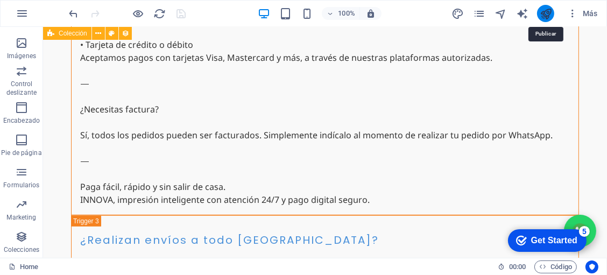
click at [539, 13] on icon "publish" at bounding box center [545, 14] width 12 height 12
click at [183, 14] on div at bounding box center [127, 13] width 120 height 17
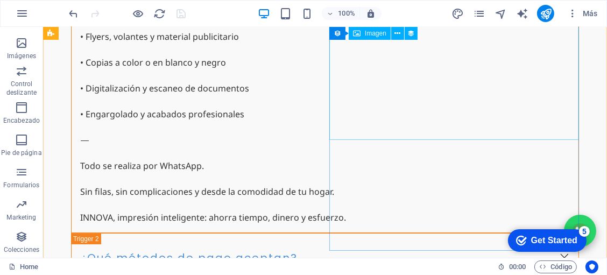
scroll to position [6725, 0]
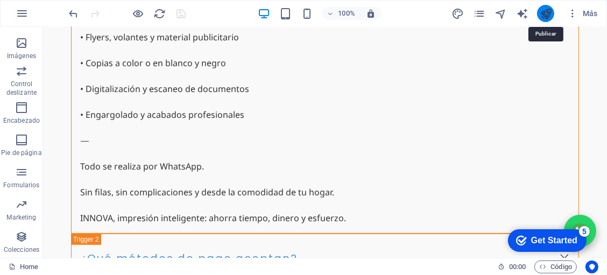
click at [546, 17] on icon "publish" at bounding box center [545, 14] width 12 height 12
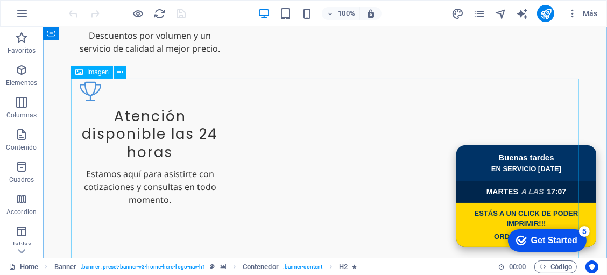
scroll to position [1424, 0]
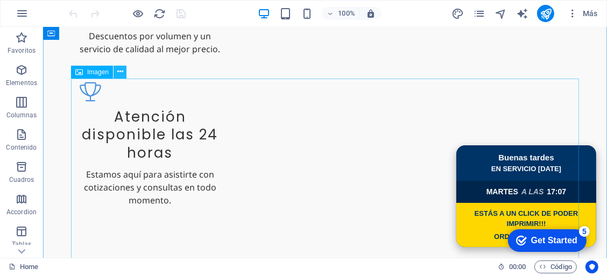
click at [115, 75] on button at bounding box center [119, 72] width 13 height 13
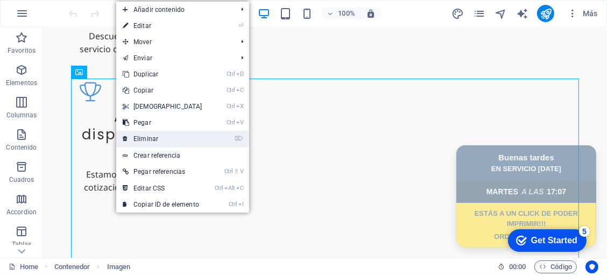
click at [152, 136] on link "⌦ Eliminar" at bounding box center [162, 139] width 93 height 16
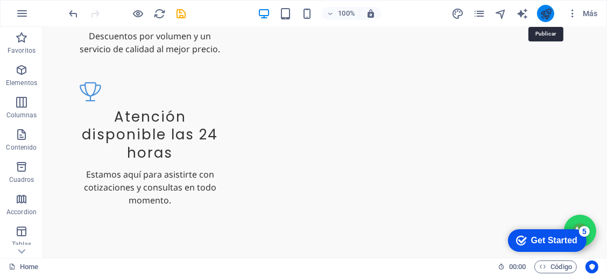
click at [543, 14] on icon "publish" at bounding box center [545, 14] width 12 height 12
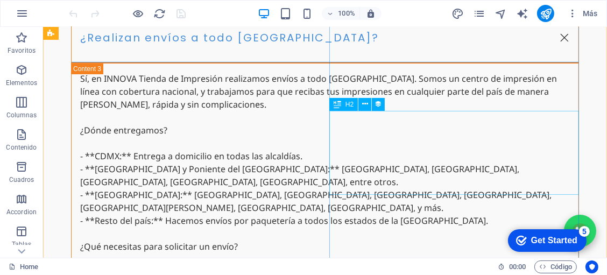
scroll to position [6493, 0]
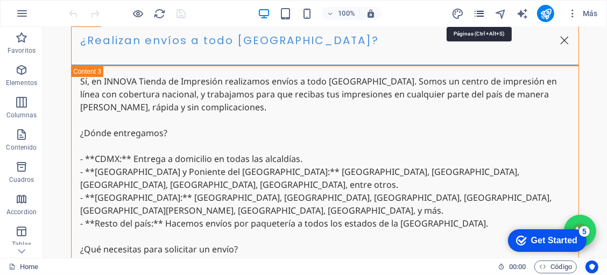
click at [481, 12] on icon "pages" at bounding box center [479, 14] width 12 height 12
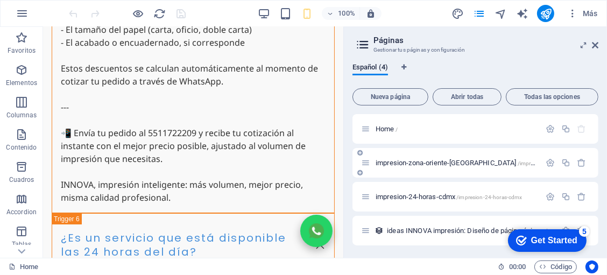
scroll to position [6320, 0]
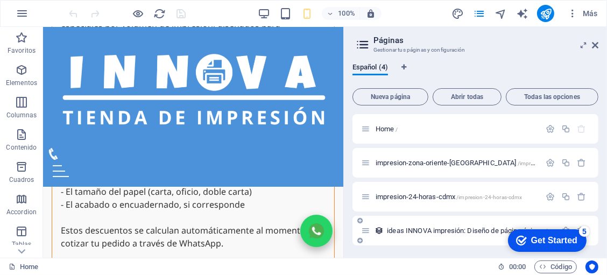
click at [429, 233] on div "ideas INNOVA impresión: Diseño de página única /ideas-innova-impresion-elemento" at bounding box center [458, 230] width 195 height 12
click at [429, 233] on span "ideas INNOVA impresión: Diseño de página única /ideas-innova-impresion-elemento" at bounding box center [506, 230] width 238 height 8
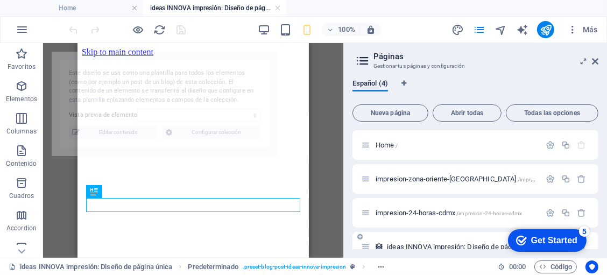
scroll to position [0, 0]
select select "68b7731104bbcf66b003a01c"
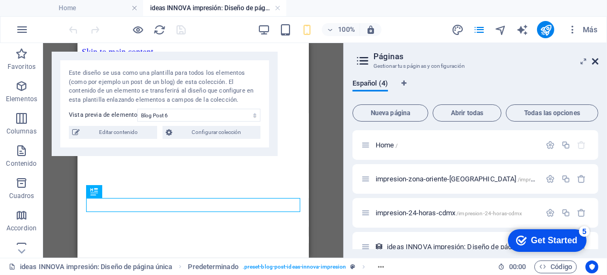
click at [595, 59] on icon at bounding box center [595, 61] width 6 height 9
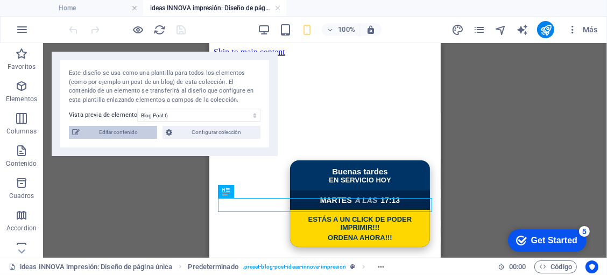
click at [115, 134] on span "Editar contenido" at bounding box center [118, 132] width 71 height 13
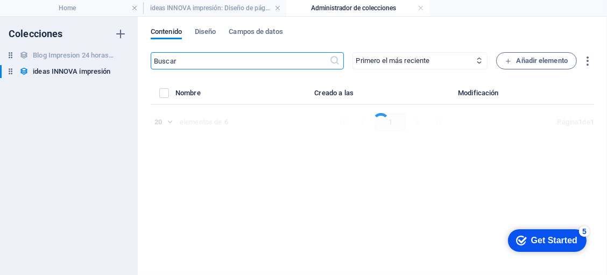
select select "Category 2"
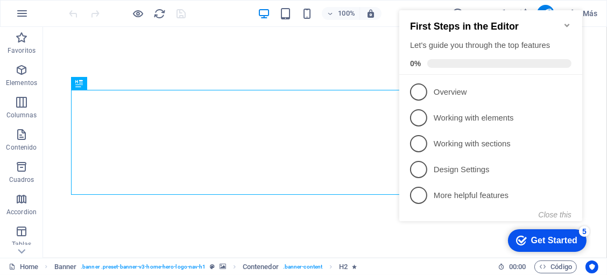
click at [569, 23] on icon "Minimize checklist" at bounding box center [566, 25] width 9 height 9
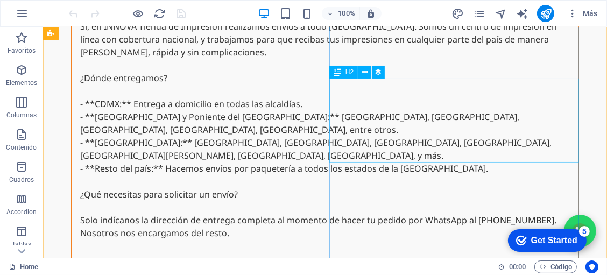
scroll to position [6529, 0]
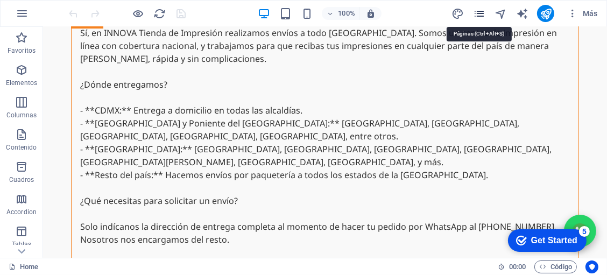
click at [481, 12] on icon "pages" at bounding box center [479, 14] width 12 height 12
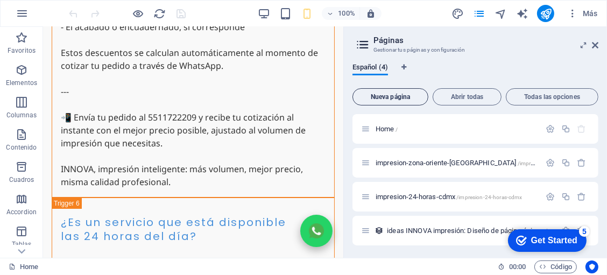
scroll to position [6355, 0]
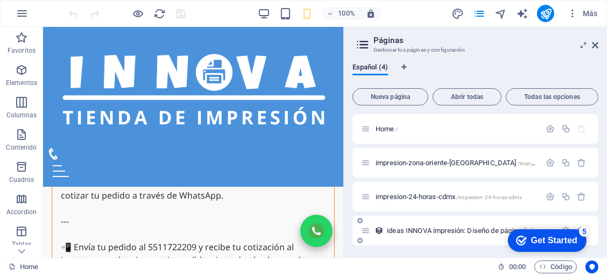
click at [420, 231] on span "ideas INNOVA impresión: Diseño de página única /ideas-innova-impresion-elemento" at bounding box center [506, 230] width 238 height 8
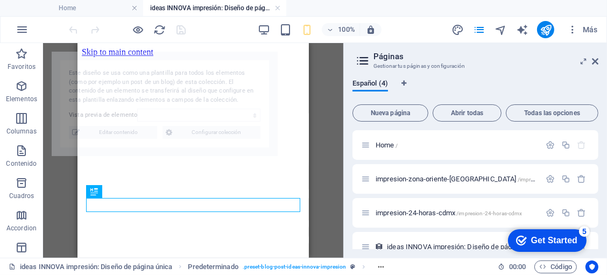
scroll to position [0, 0]
select select "68b7731104bbcf66b003a01c"
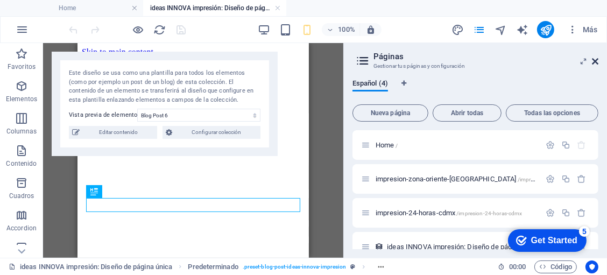
click at [595, 60] on icon at bounding box center [595, 61] width 6 height 9
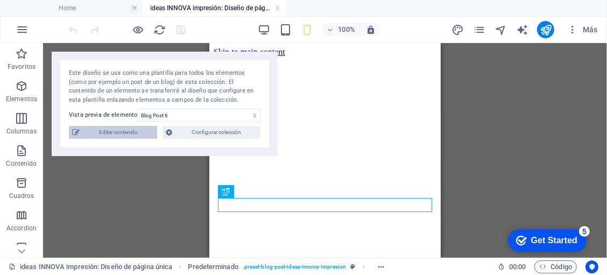
click at [140, 132] on span "Editar contenido" at bounding box center [118, 132] width 71 height 13
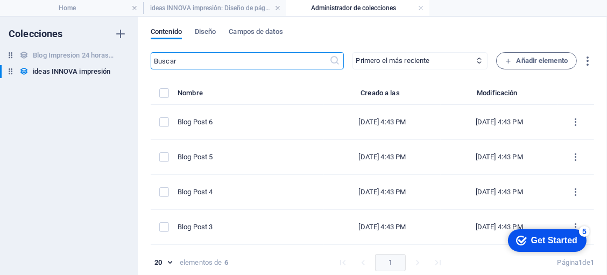
select select "Category 2"
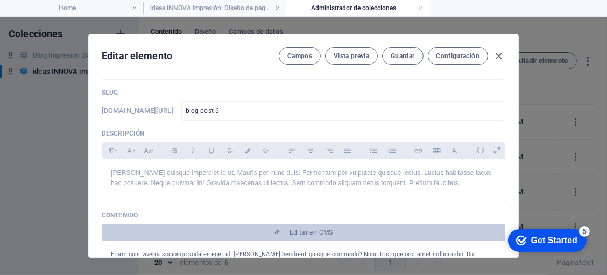
scroll to position [35, 0]
click at [495, 56] on icon "button" at bounding box center [499, 56] width 12 height 12
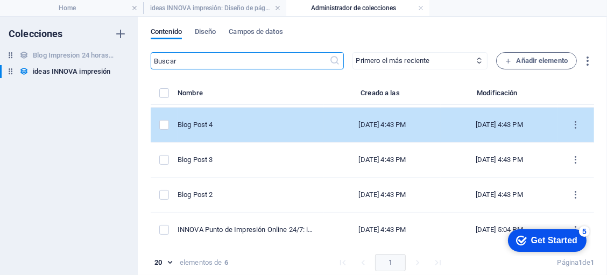
scroll to position [68, 0]
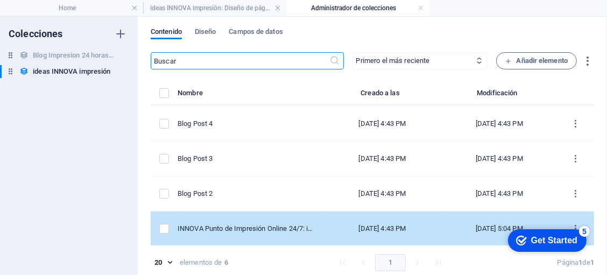
click at [321, 224] on td "INNOVA Punto de Impresión Online 24/7: impresión a domicilio en CDMX y área met…" at bounding box center [250, 228] width 146 height 35
select select "Category 1"
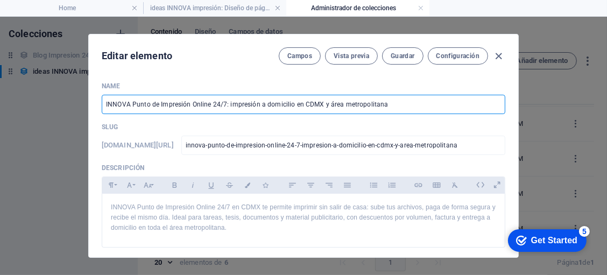
click at [228, 104] on input "INNOVA Punto de Impresión Online 24/7: impresión a domicilio en CDMX y área met…" at bounding box center [303, 104] width 403 height 19
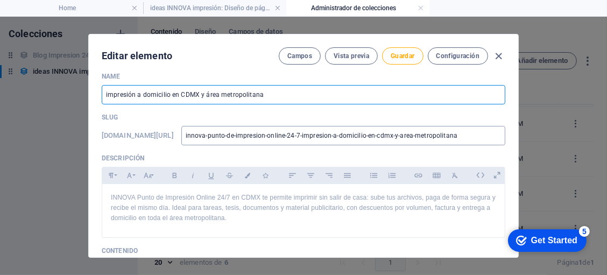
scroll to position [0, 0]
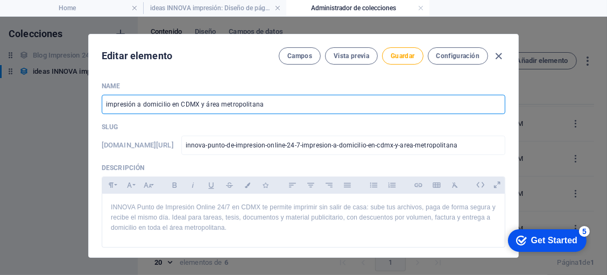
type input "impresión a domicilio en CDMX y área metropolitana"
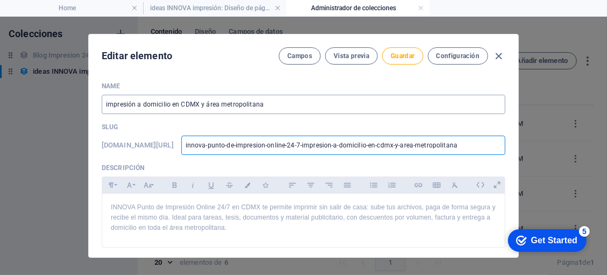
click at [367, 102] on input "impresión a domicilio en CDMX y área metropolitana" at bounding box center [303, 104] width 403 height 19
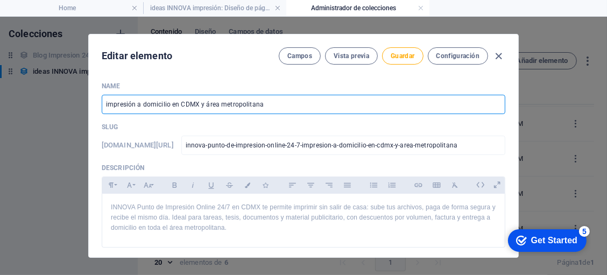
click at [367, 102] on input "impresión a domicilio en CDMX y área metropolitana" at bounding box center [303, 104] width 403 height 19
click at [366, 102] on input "impresión a domicilio en CDMX y área metropolitana" at bounding box center [303, 104] width 403 height 19
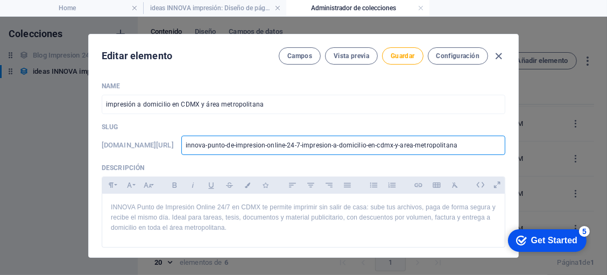
click at [410, 151] on input "innova-punto-de-impresion-online-24-7-impresion-a-domicilio-en-cdmx-y-area-metr…" at bounding box center [343, 145] width 324 height 19
click at [410, 152] on input "innova-punto-de-impresion-online-24-7-impresion-a-domicilio-en-cdmx-y-area-metr…" at bounding box center [343, 145] width 324 height 19
paste input "INNOVA Punto de Impresión Online 24/7 es la solución perfecta para quienes vive…"
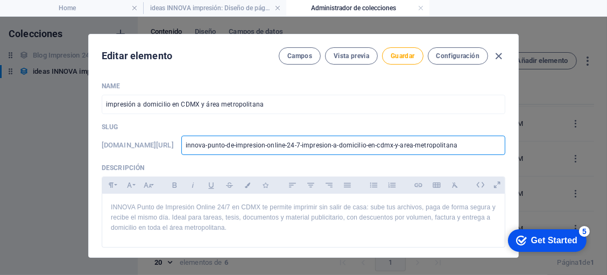
type input "innova-punto-de-impresion-online-24-7-impINNOVA Punto de Impresión Online 24/7 …"
type input "innova-punto-de-impresion-online-24-7-impresion-a-domicilio-en-cdmx-y-area-metr…"
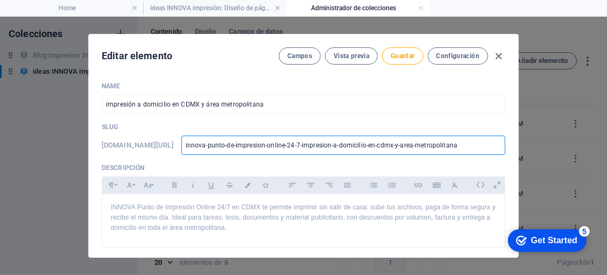
scroll to position [0, 0]
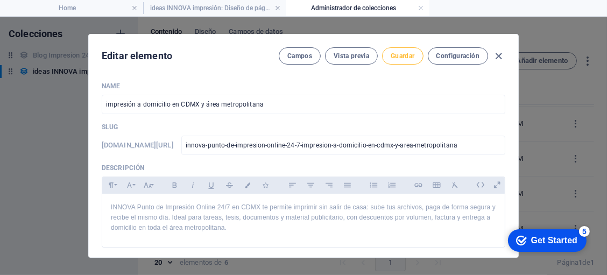
click at [407, 54] on span "Guardar" at bounding box center [402, 56] width 24 height 9
click at [497, 54] on icon "button" at bounding box center [499, 56] width 12 height 12
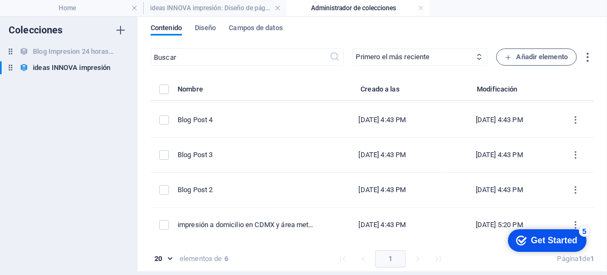
scroll to position [4, 0]
click at [418, 7] on link at bounding box center [420, 8] width 6 height 10
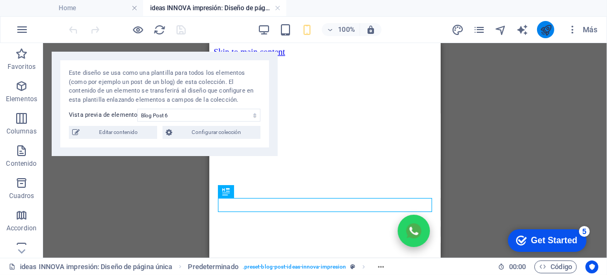
click at [552, 33] on button "publish" at bounding box center [545, 29] width 17 height 17
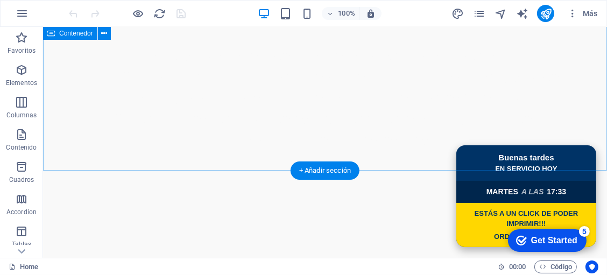
scroll to position [826, 0]
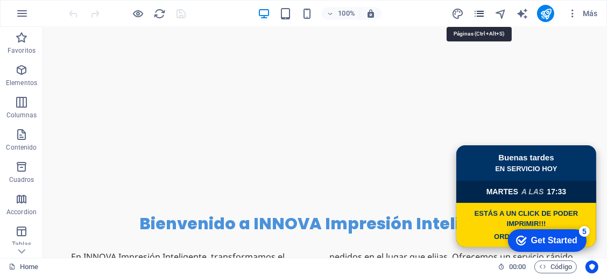
click at [475, 12] on icon "pages" at bounding box center [479, 14] width 12 height 12
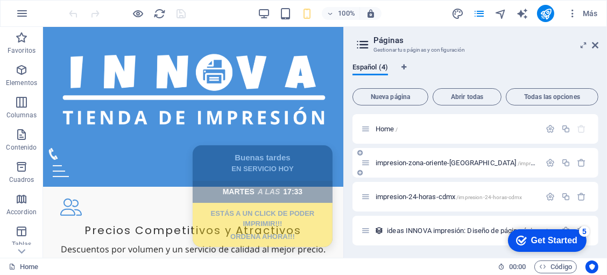
scroll to position [793, 0]
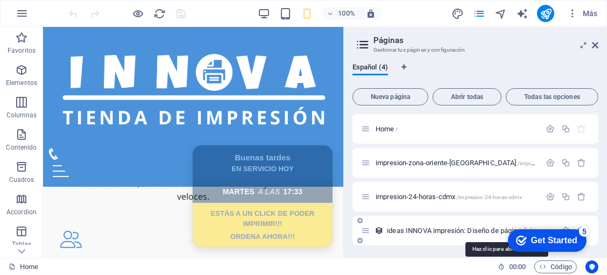
click at [453, 231] on span "ideas INNOVA impresión: Diseño de página única /ideas-innova-impresion-elemento" at bounding box center [506, 230] width 238 height 8
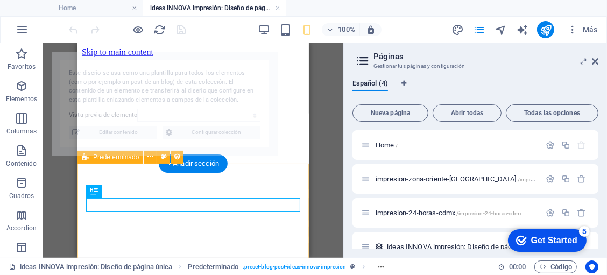
scroll to position [0, 0]
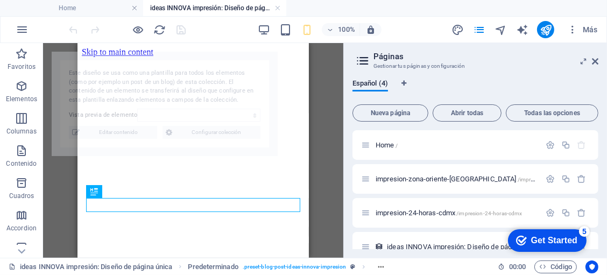
select select "68b7731104bbcf66b003a01c"
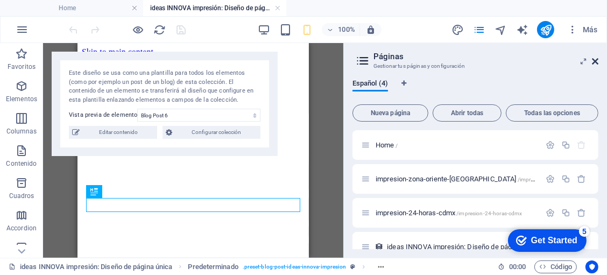
click at [596, 60] on icon at bounding box center [595, 61] width 6 height 9
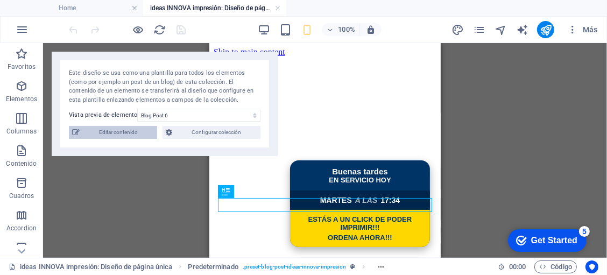
click at [131, 127] on span "Editar contenido" at bounding box center [118, 132] width 71 height 13
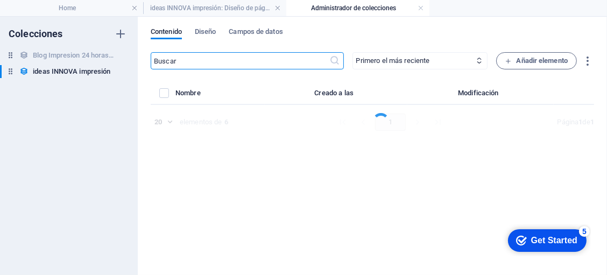
select select "Category 2"
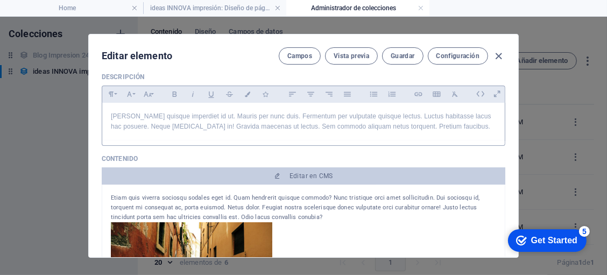
scroll to position [105, 0]
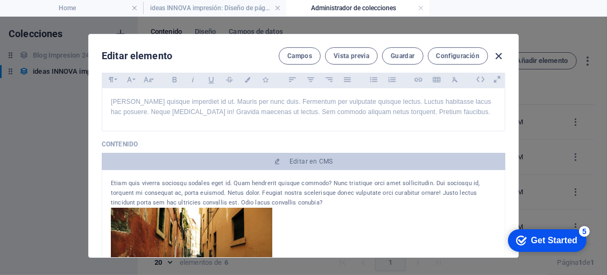
click at [501, 54] on icon "button" at bounding box center [499, 56] width 12 height 12
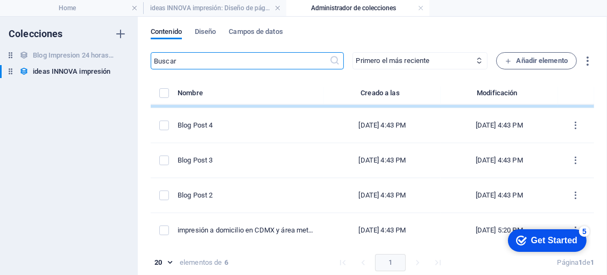
scroll to position [68, 0]
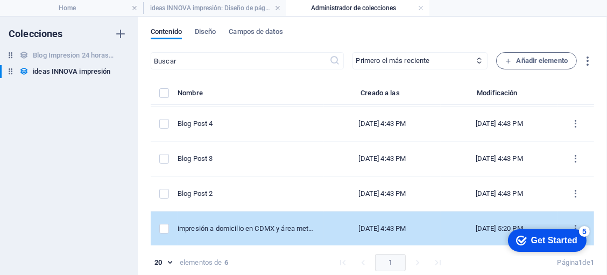
click at [394, 225] on div "[DATE] 4:43 PM" at bounding box center [382, 229] width 100 height 10
select select "Category 1"
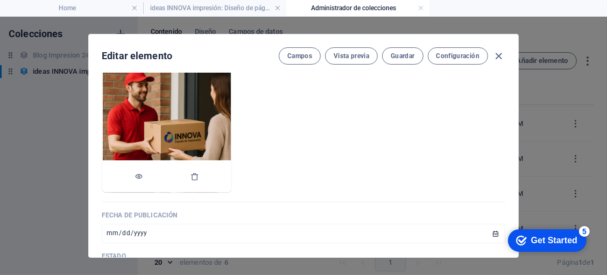
scroll to position [422, 0]
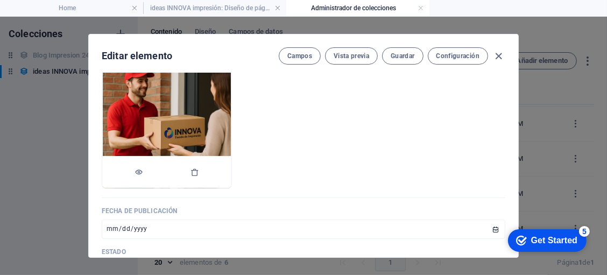
click at [231, 113] on img at bounding box center [167, 124] width 128 height 128
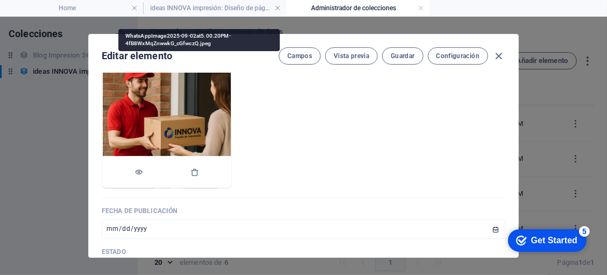
click at [231, 113] on img at bounding box center [167, 124] width 128 height 128
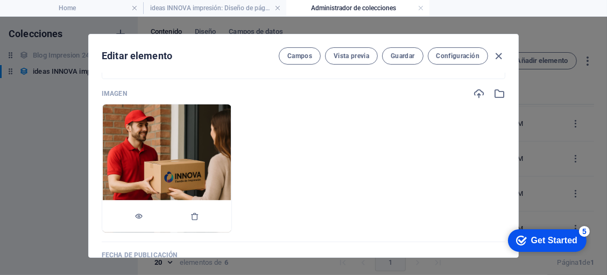
scroll to position [387, 0]
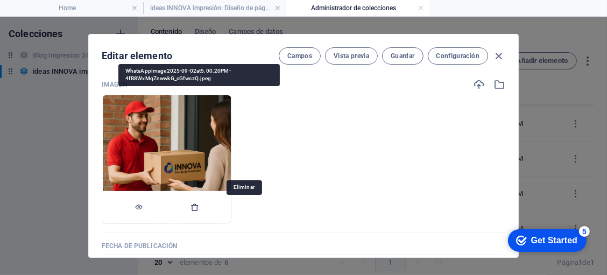
click at [199, 207] on icon "button" at bounding box center [194, 207] width 9 height 9
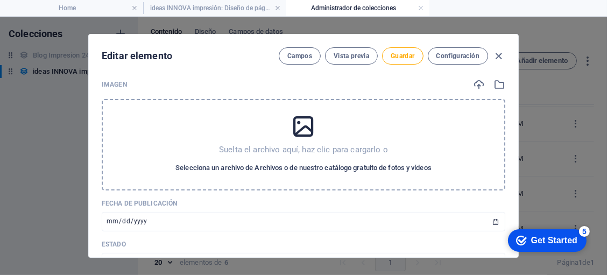
click at [323, 170] on span "Selecciona un archivo de Archivos o de nuestro catálogo gratuito de fotos y víd…" at bounding box center [303, 167] width 256 height 13
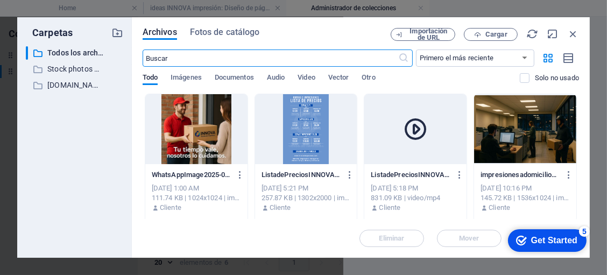
scroll to position [413, 0]
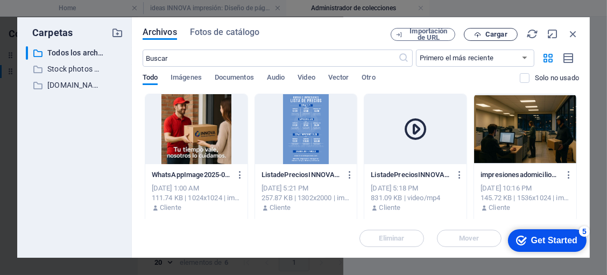
click at [481, 34] on icon "button" at bounding box center [477, 34] width 7 height 7
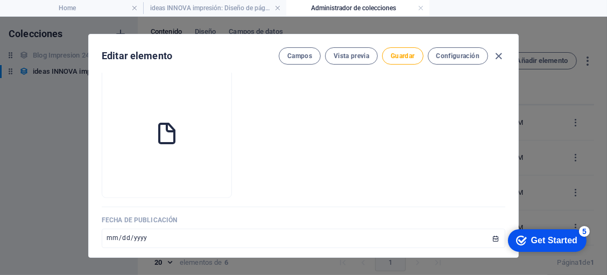
scroll to position [387, 0]
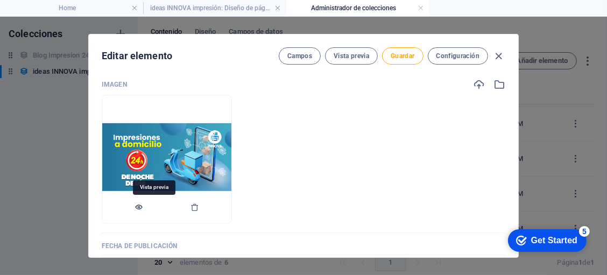
click at [143, 210] on icon "button" at bounding box center [138, 207] width 9 height 9
click at [412, 55] on span "Guardar" at bounding box center [402, 56] width 24 height 9
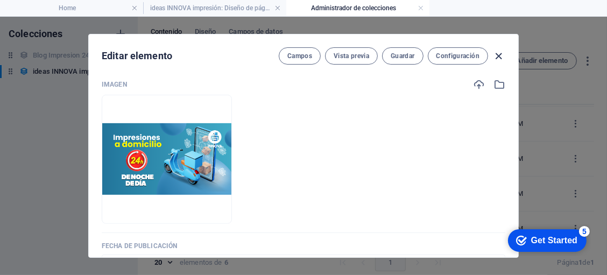
click at [495, 56] on icon "button" at bounding box center [499, 56] width 12 height 12
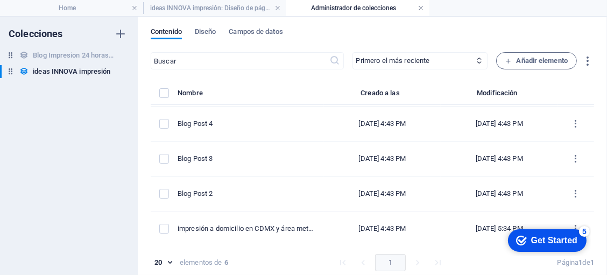
click at [418, 9] on link at bounding box center [420, 8] width 6 height 10
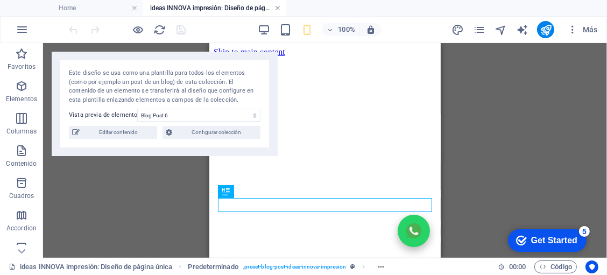
click at [278, 8] on link at bounding box center [277, 8] width 6 height 10
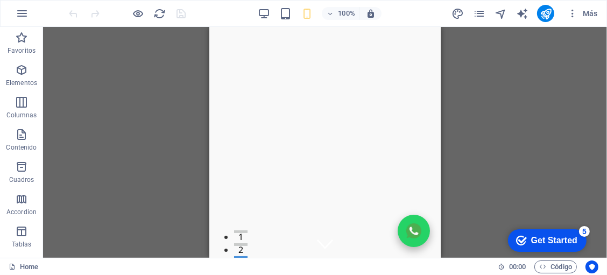
scroll to position [793, 0]
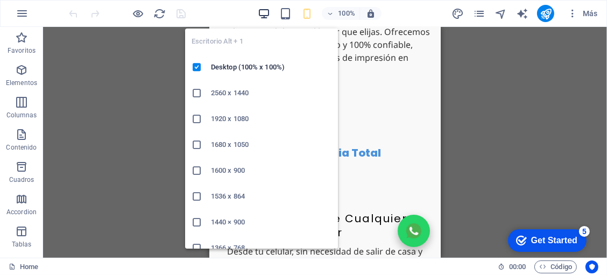
click at [262, 9] on icon "button" at bounding box center [264, 14] width 12 height 12
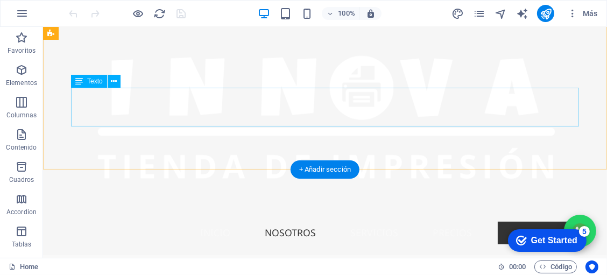
scroll to position [503, 0]
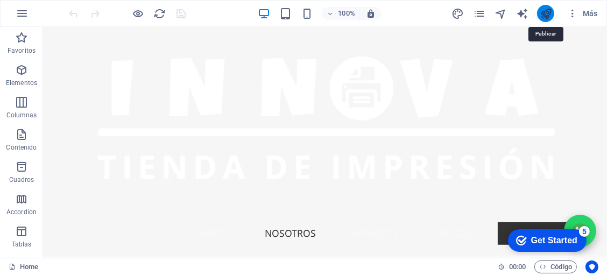
drag, startPoint x: 544, startPoint y: 16, endPoint x: 491, endPoint y: 8, distance: 54.5
click at [544, 16] on icon "publish" at bounding box center [545, 14] width 12 height 12
